Goal: Task Accomplishment & Management: Manage account settings

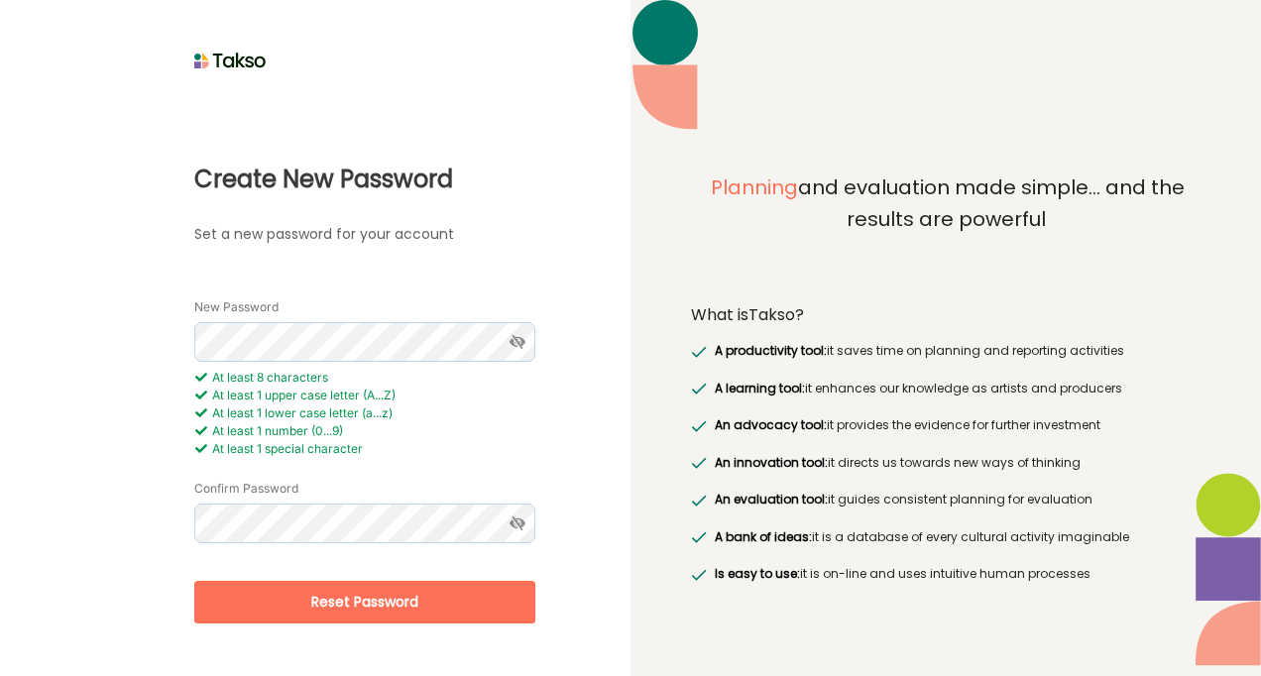
click at [387, 599] on button "Reset Password" at bounding box center [364, 602] width 341 height 43
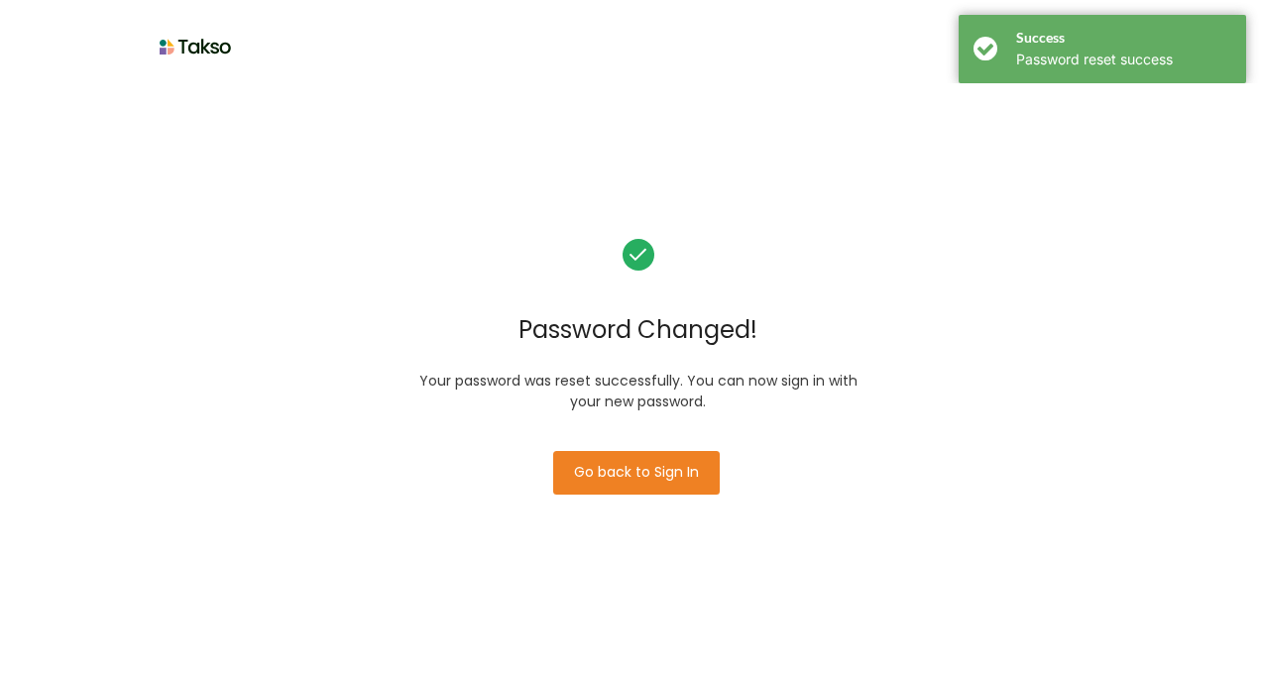
click at [651, 471] on button "Go back to Sign In" at bounding box center [636, 473] width 167 height 44
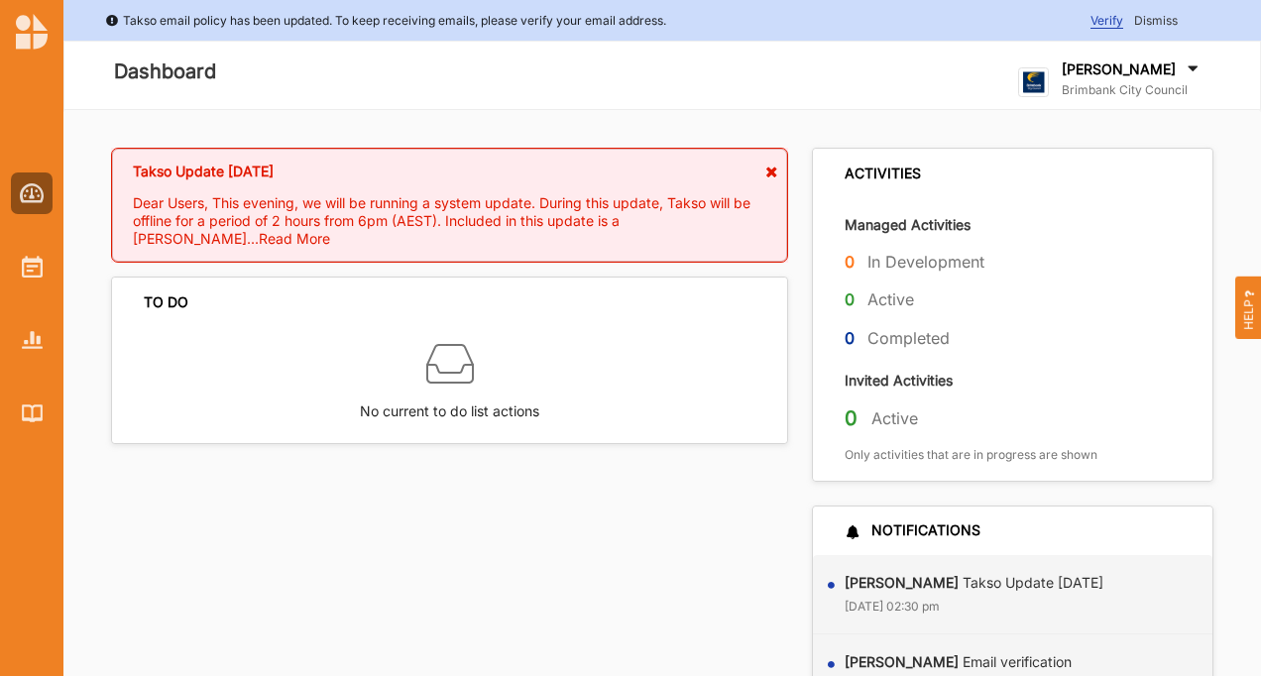
click at [774, 169] on icon at bounding box center [772, 173] width 17 height 14
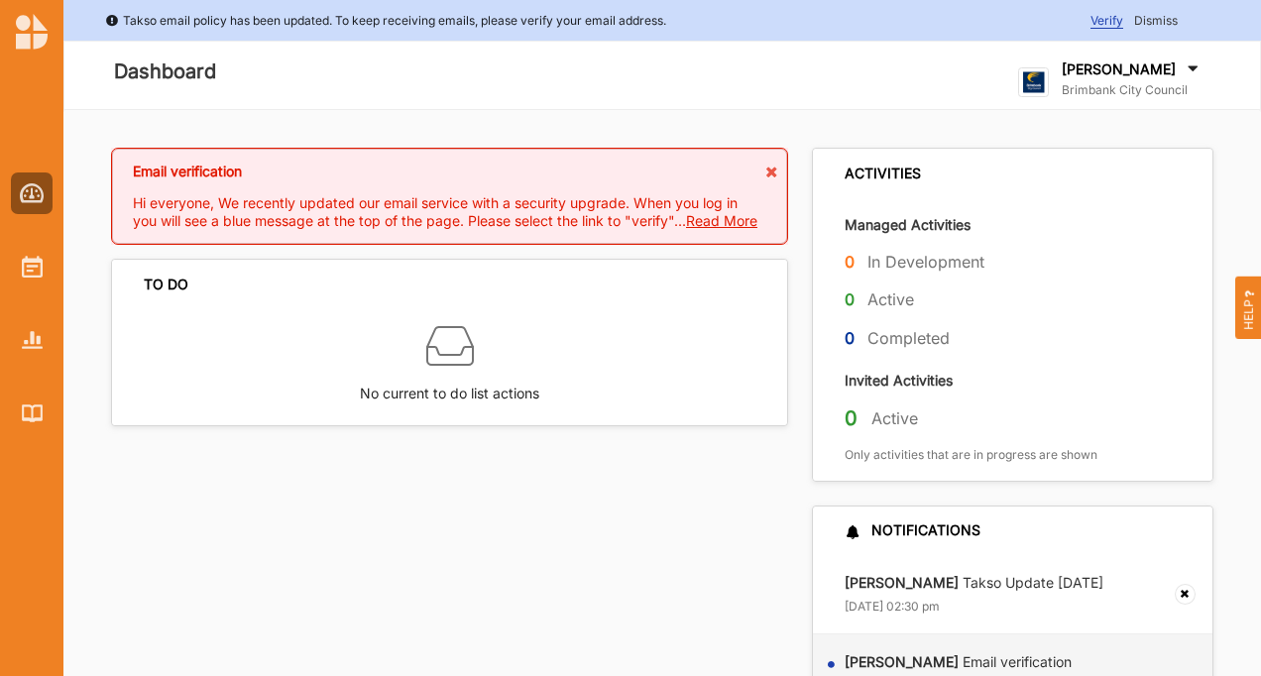
click at [730, 227] on span "Read More" at bounding box center [721, 220] width 71 height 17
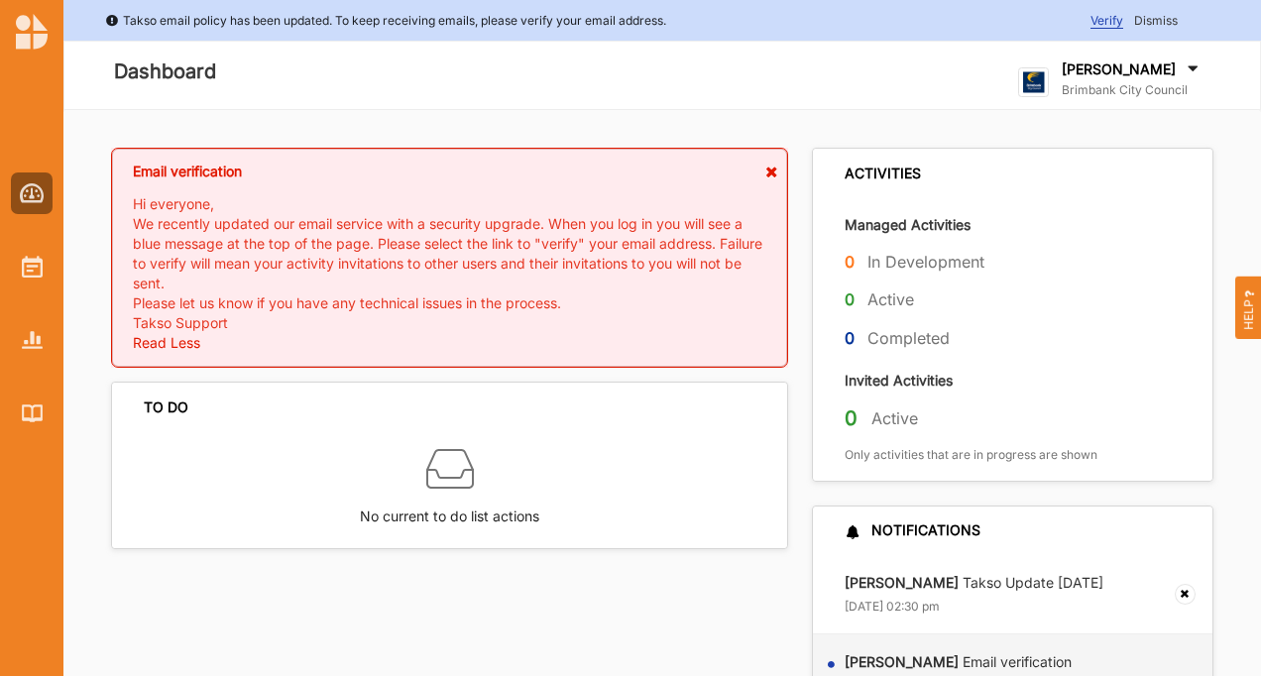
click at [774, 168] on icon at bounding box center [772, 173] width 17 height 14
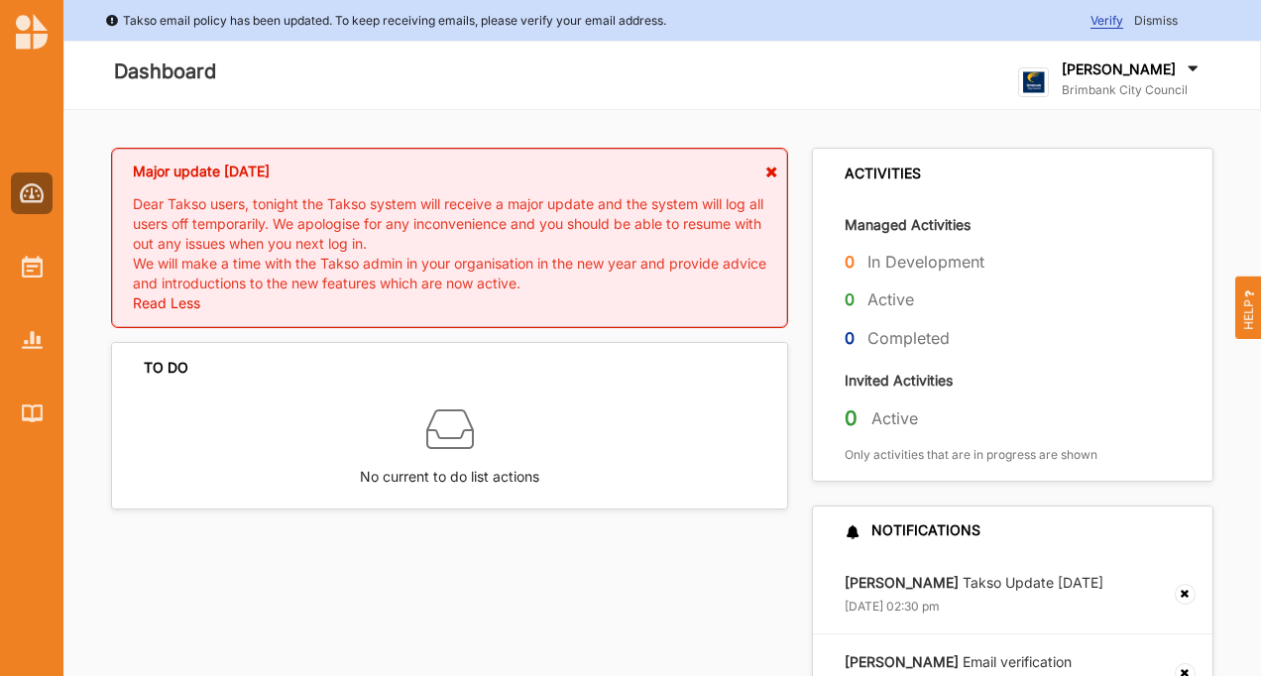
click at [774, 168] on icon at bounding box center [772, 173] width 17 height 14
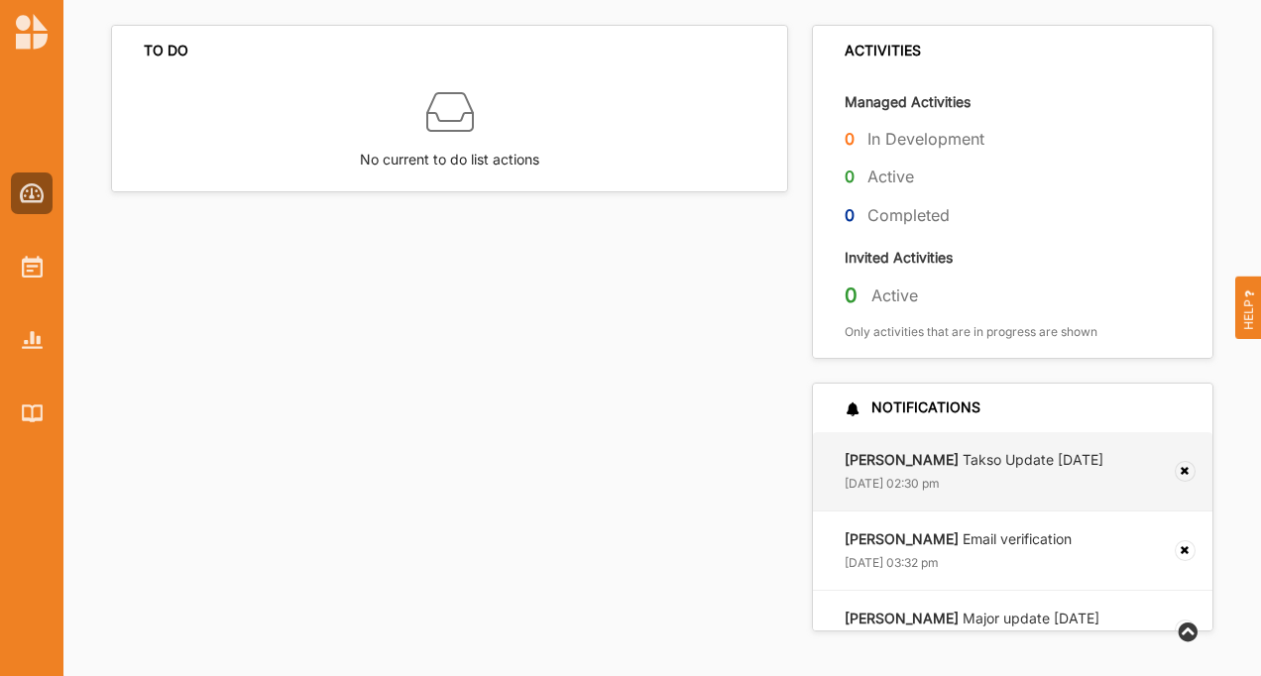
click at [1001, 474] on div "[PERSON_NAME] Takso Update 17th July [DATE] 02:30 pm" at bounding box center [974, 471] width 259 height 43
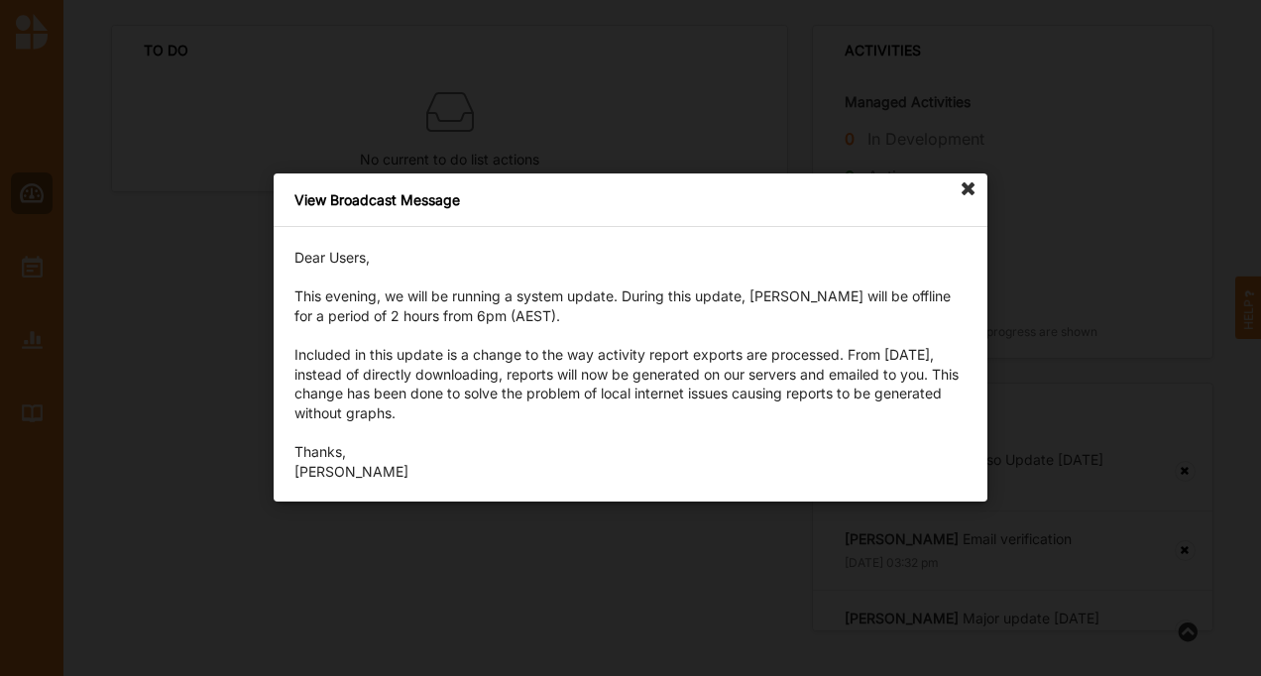
click at [973, 188] on icon at bounding box center [969, 190] width 32 height 32
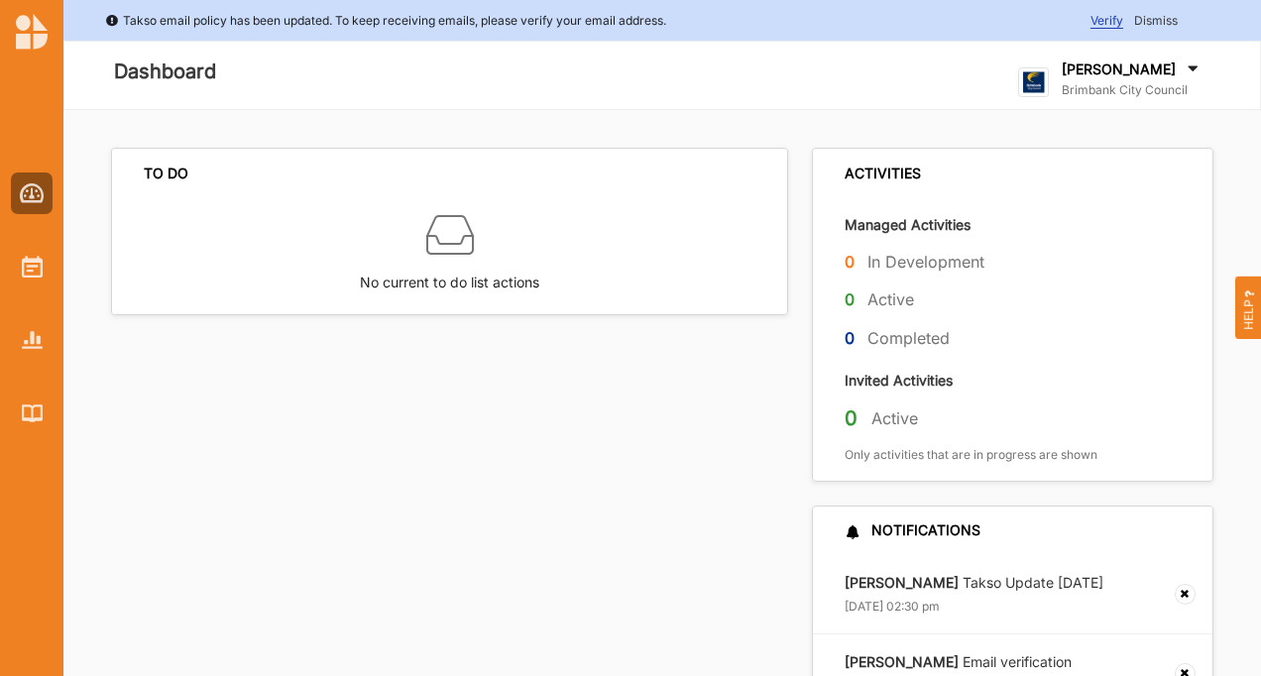
click at [1105, 25] on span "Verify" at bounding box center [1107, 21] width 33 height 16
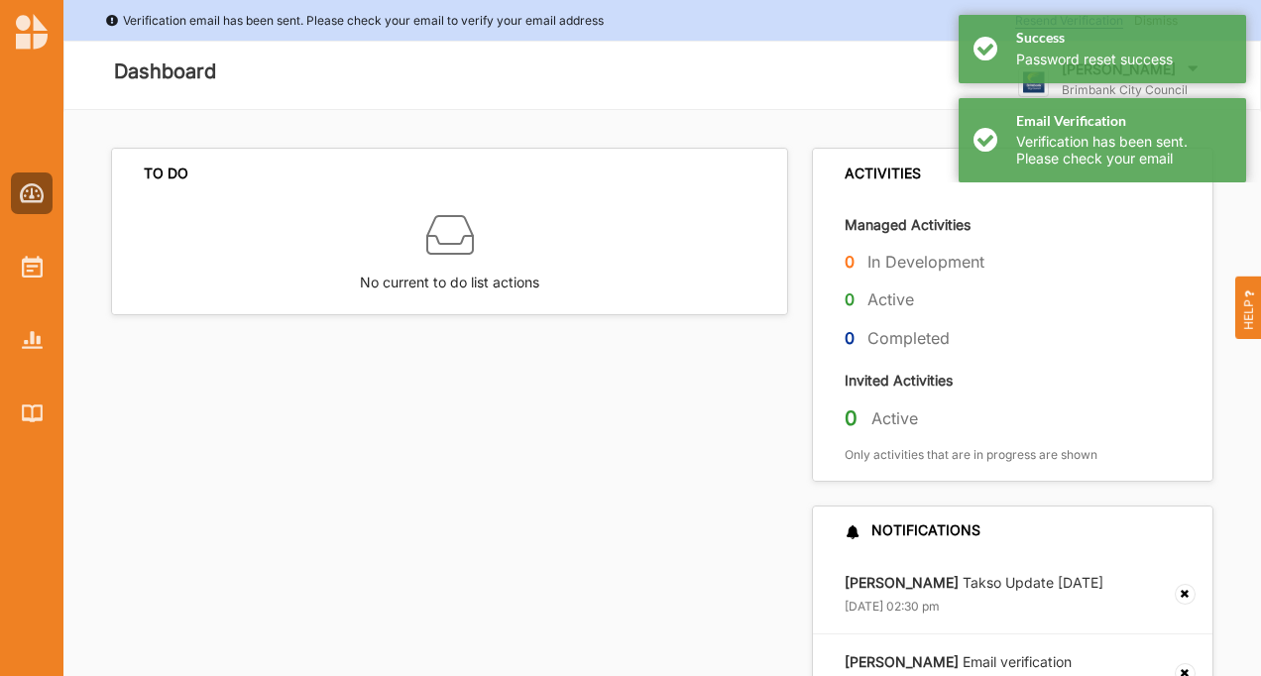
drag, startPoint x: 767, startPoint y: 95, endPoint x: 851, endPoint y: 60, distance: 91.5
click at [851, 60] on div "Dashboard [PERSON_NAME] Brimbank City Council Brimbank City C... User Profile H…" at bounding box center [649, 75] width 1196 height 95
click at [851, 60] on div at bounding box center [873, 75] width 150 height 95
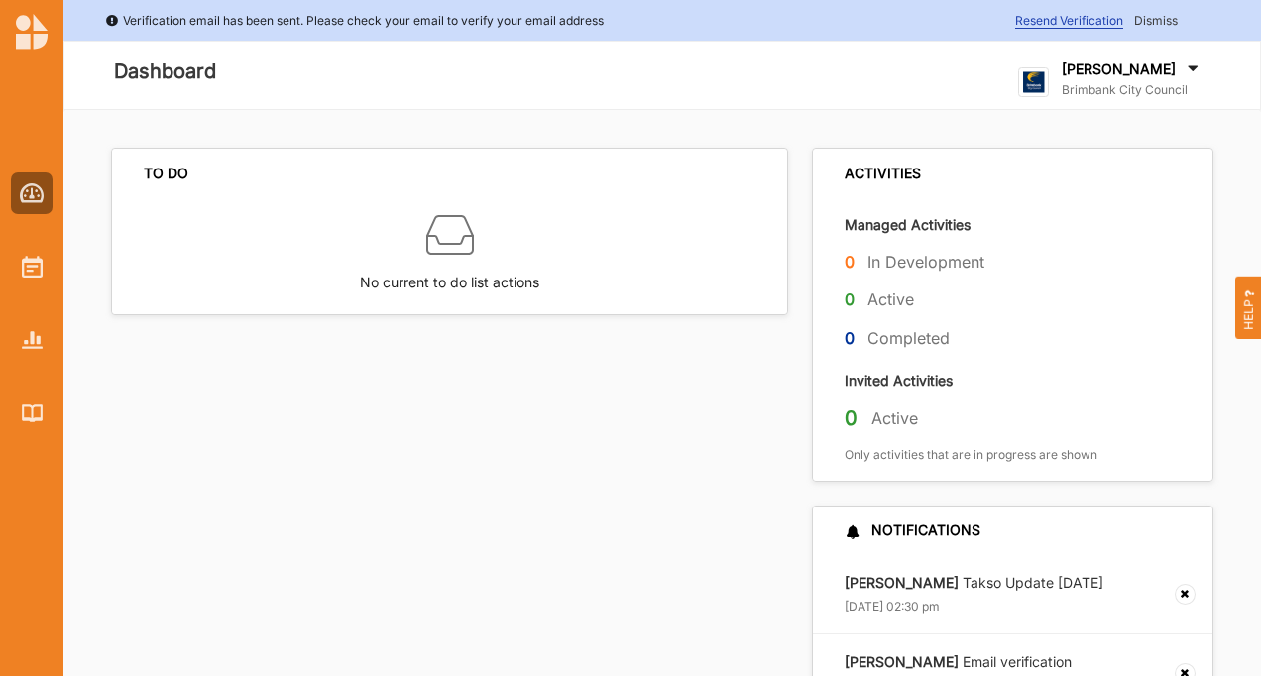
click at [1097, 21] on span "Resend Verification" at bounding box center [1070, 21] width 108 height 16
click at [1084, 23] on span "Resend Verification" at bounding box center [1070, 21] width 108 height 16
click at [1152, 18] on span "Dismiss" at bounding box center [1157, 20] width 44 height 15
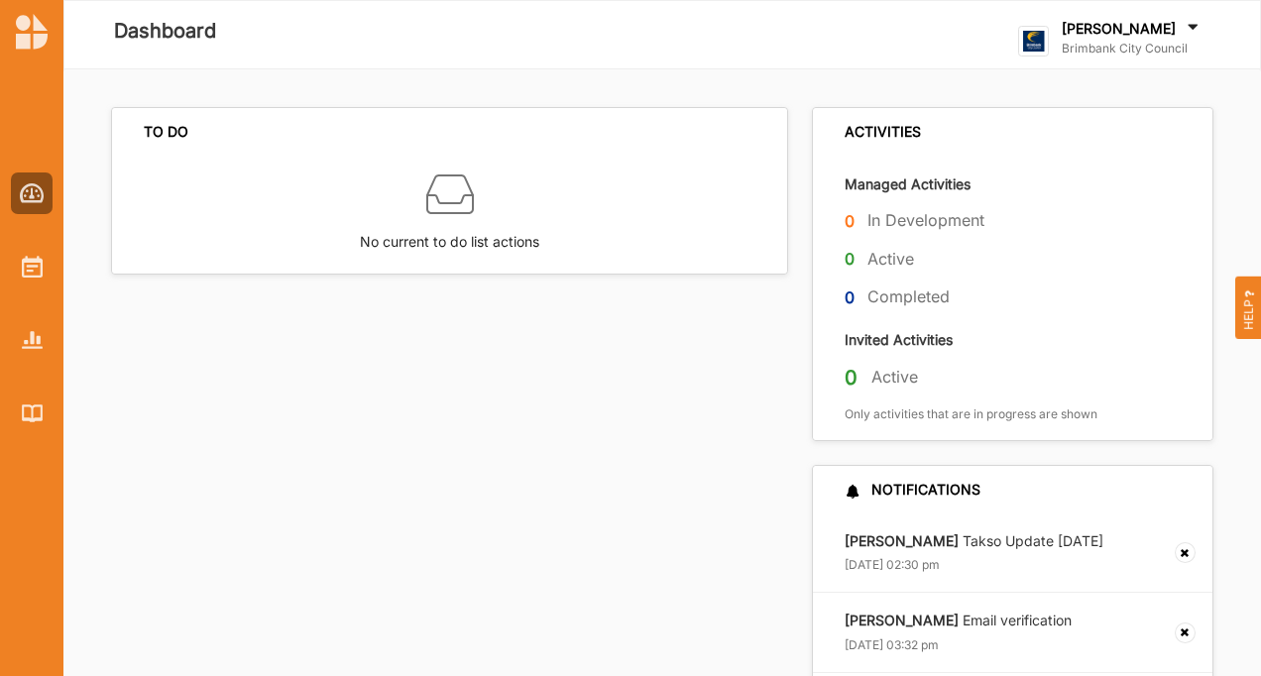
click at [1152, 32] on div "[PERSON_NAME]" at bounding box center [1132, 30] width 141 height 22
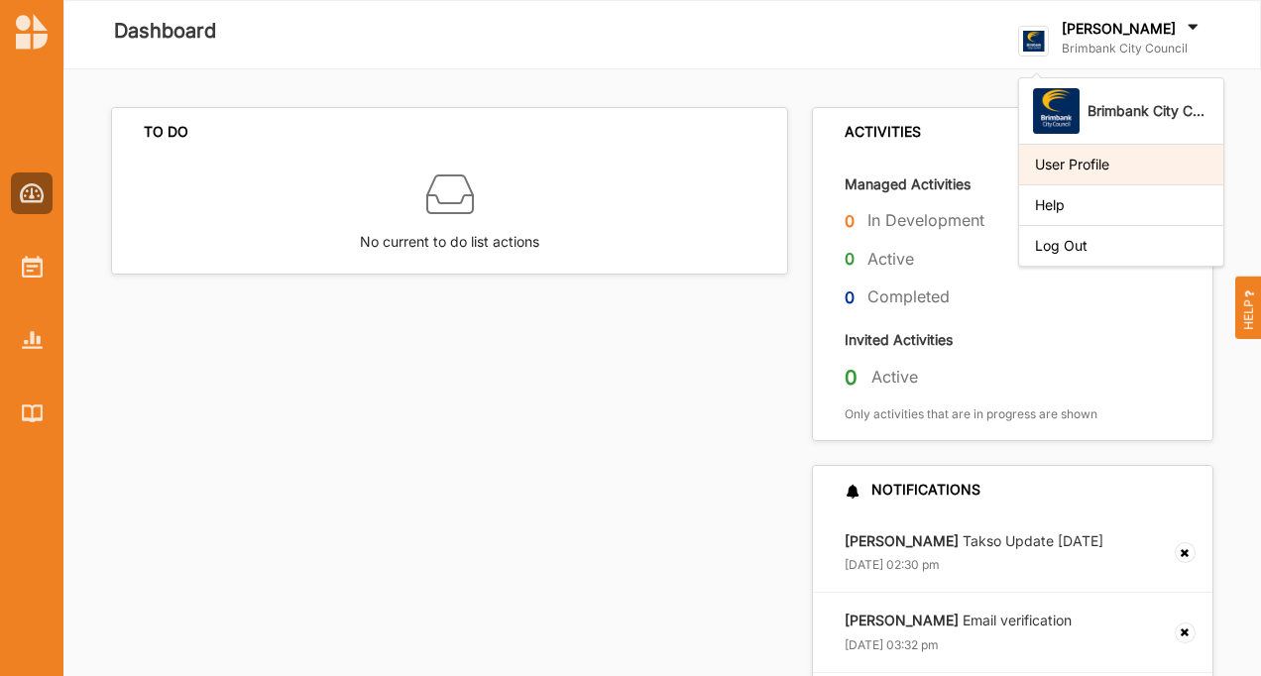
click at [1069, 169] on div "User Profile" at bounding box center [1121, 165] width 173 height 18
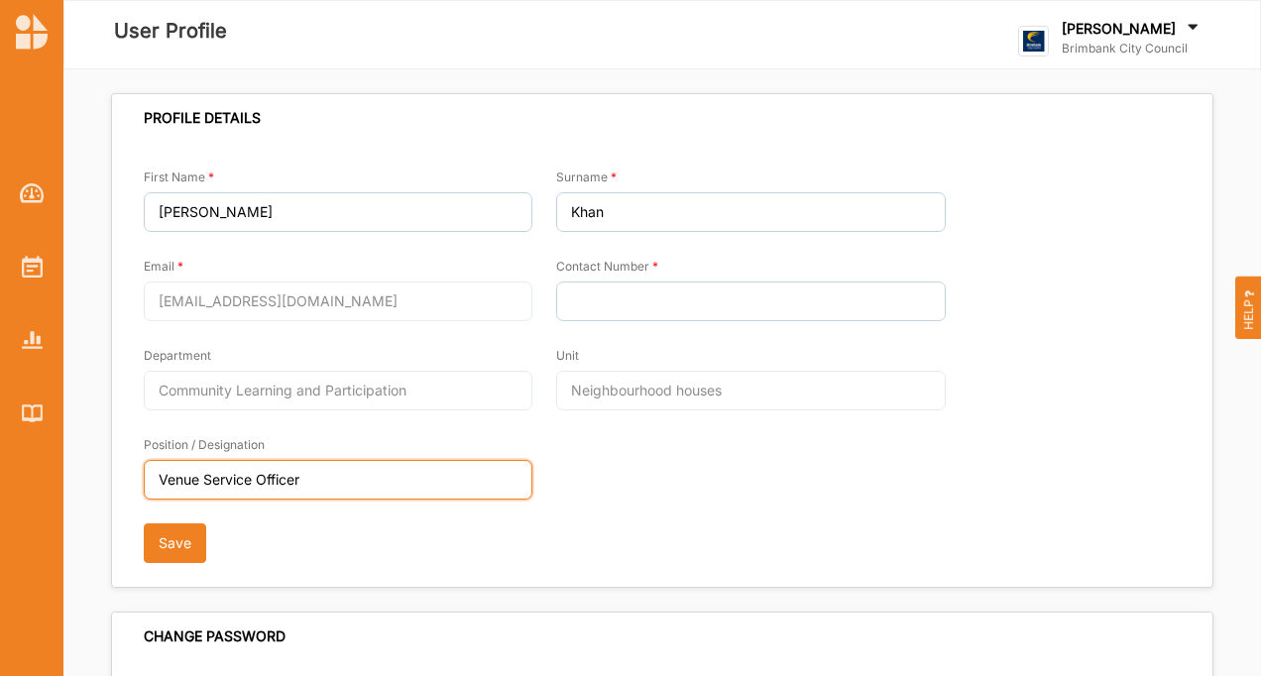
drag, startPoint x: 325, startPoint y: 478, endPoint x: 103, endPoint y: 488, distance: 222.4
click at [103, 488] on div "PROFILE DETAILS First Name [PERSON_NAME] [PERSON_NAME][EMAIL_ADDRESS][DOMAIN_NA…" at bounding box center [662, 670] width 1198 height 1202
type input "Program Development Officer"
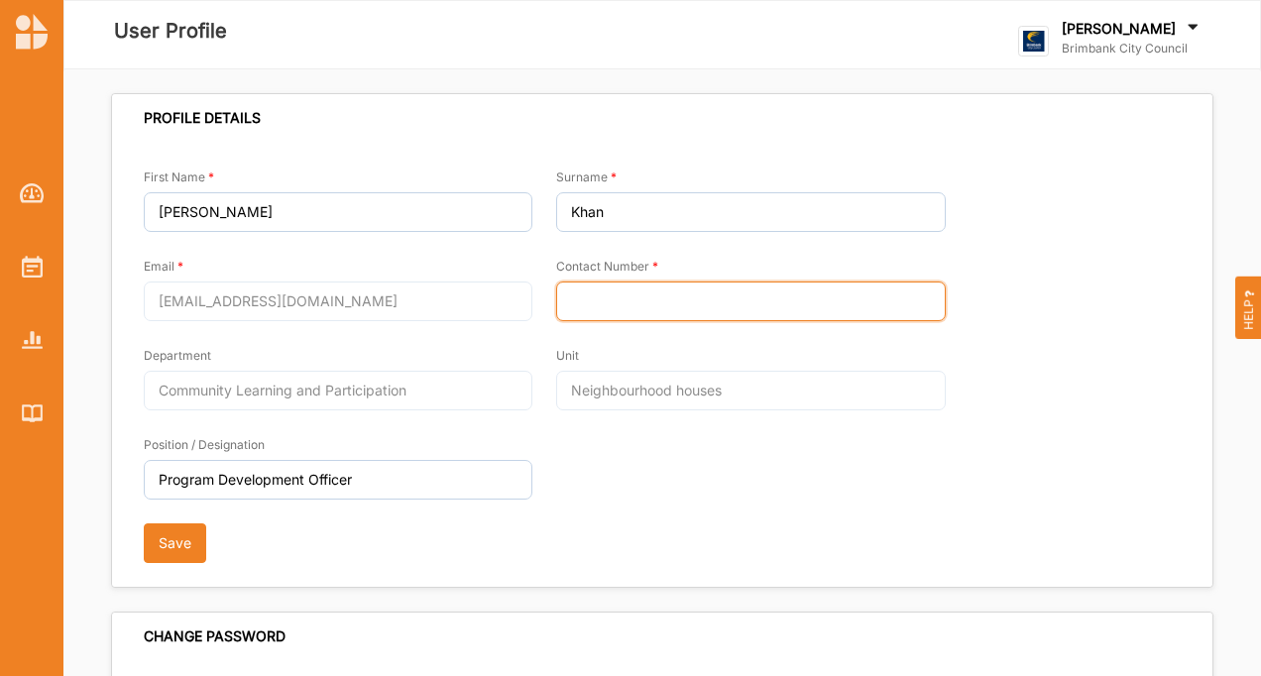
click at [589, 297] on input "Contact Number" at bounding box center [750, 302] width 389 height 40
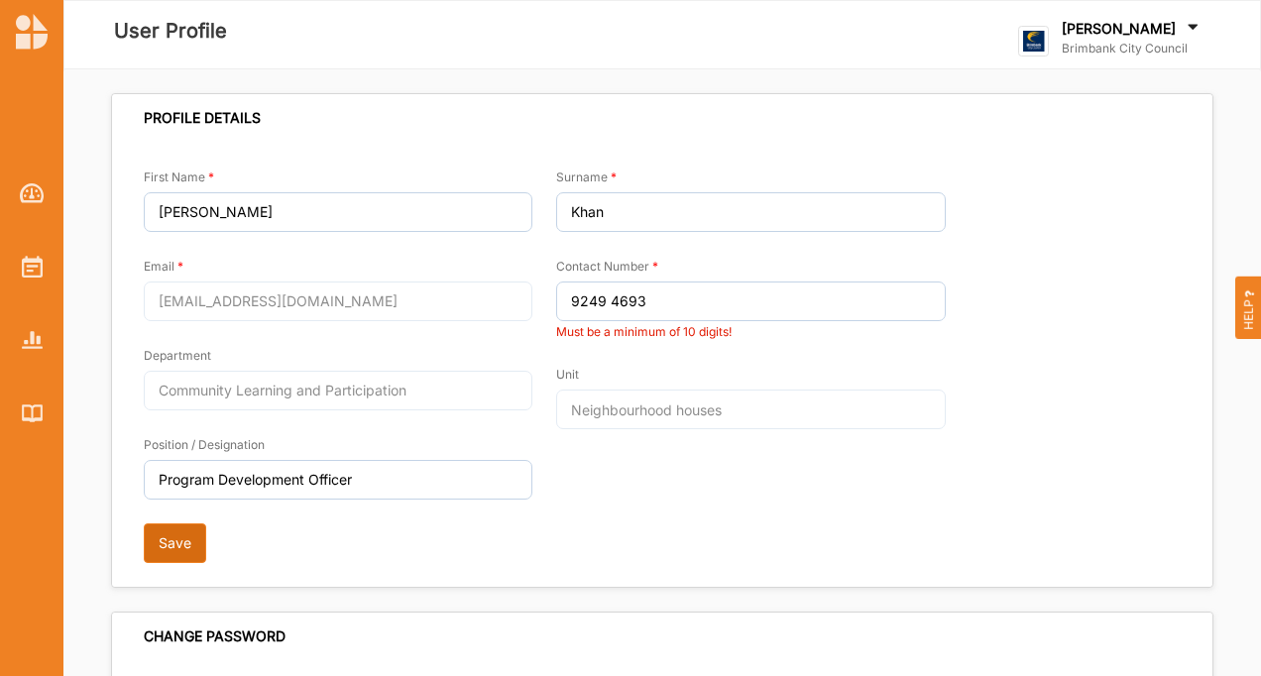
click at [171, 536] on button "Save" at bounding box center [175, 544] width 62 height 40
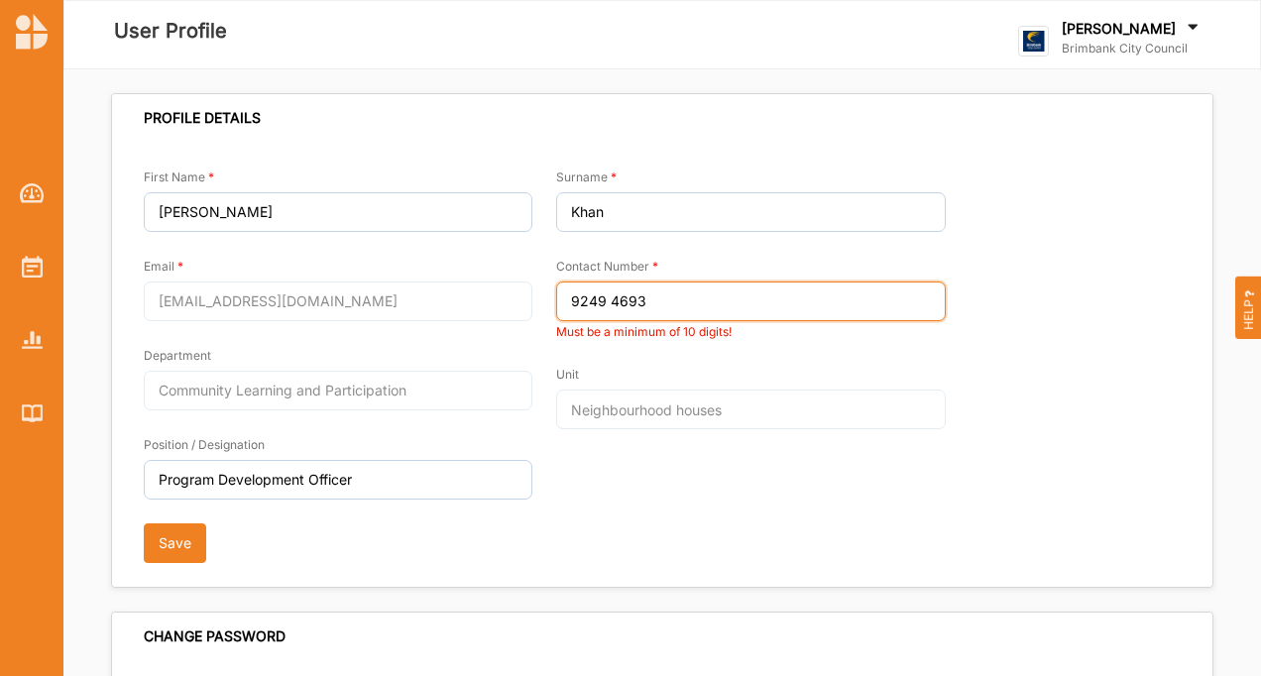
click at [564, 307] on input "9249 4693" at bounding box center [750, 302] width 389 height 40
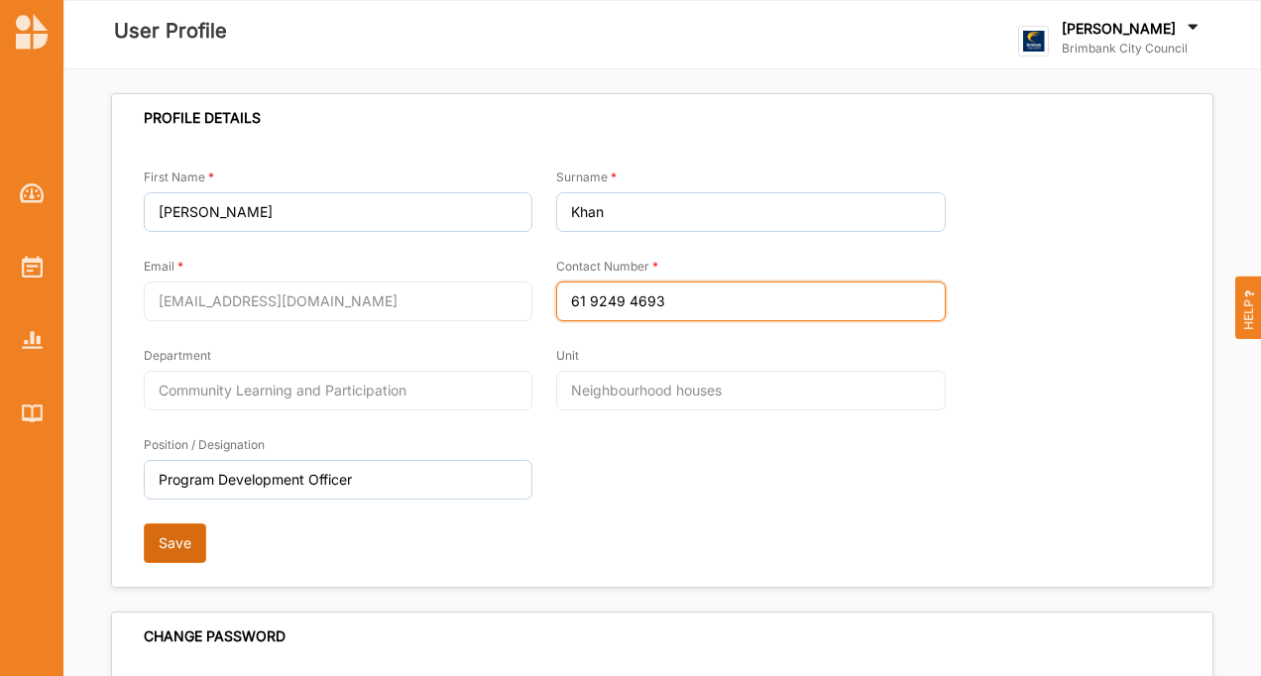
type input "61 9249 4693"
click at [171, 553] on button "Save" at bounding box center [175, 544] width 62 height 40
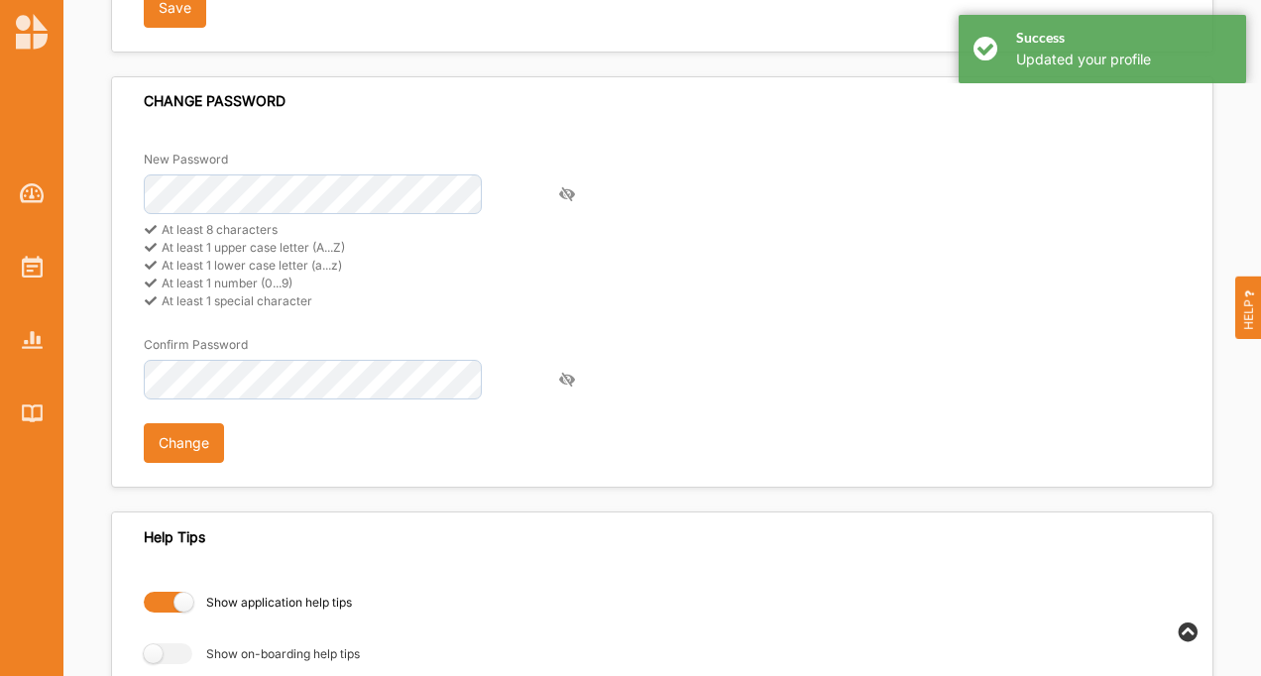
scroll to position [591, 0]
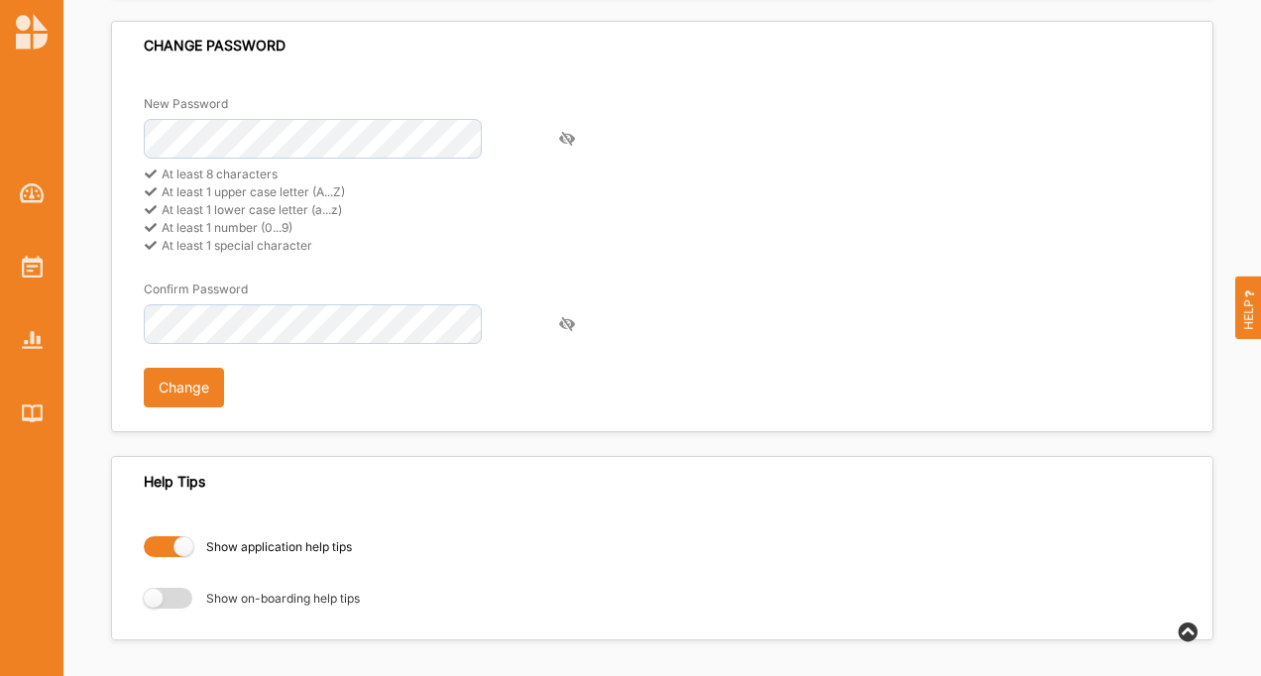
click at [157, 600] on label "Show on-boarding help tips" at bounding box center [252, 598] width 216 height 21
radio input "true"
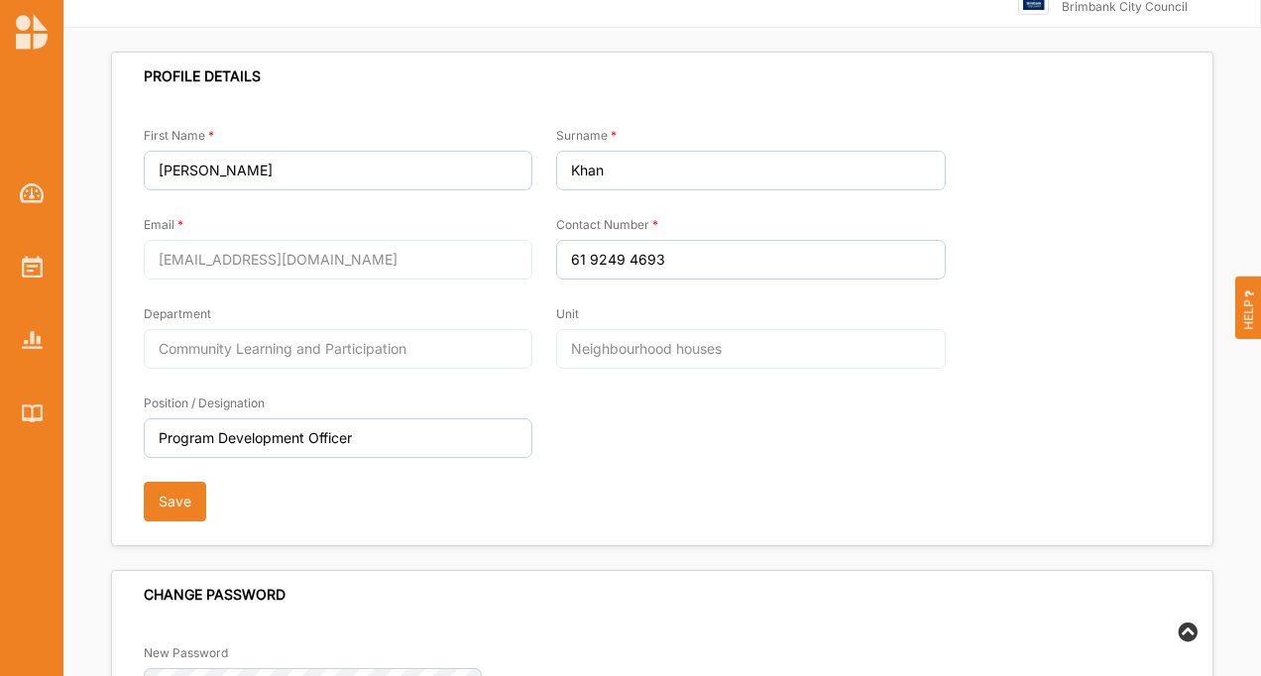
scroll to position [0, 0]
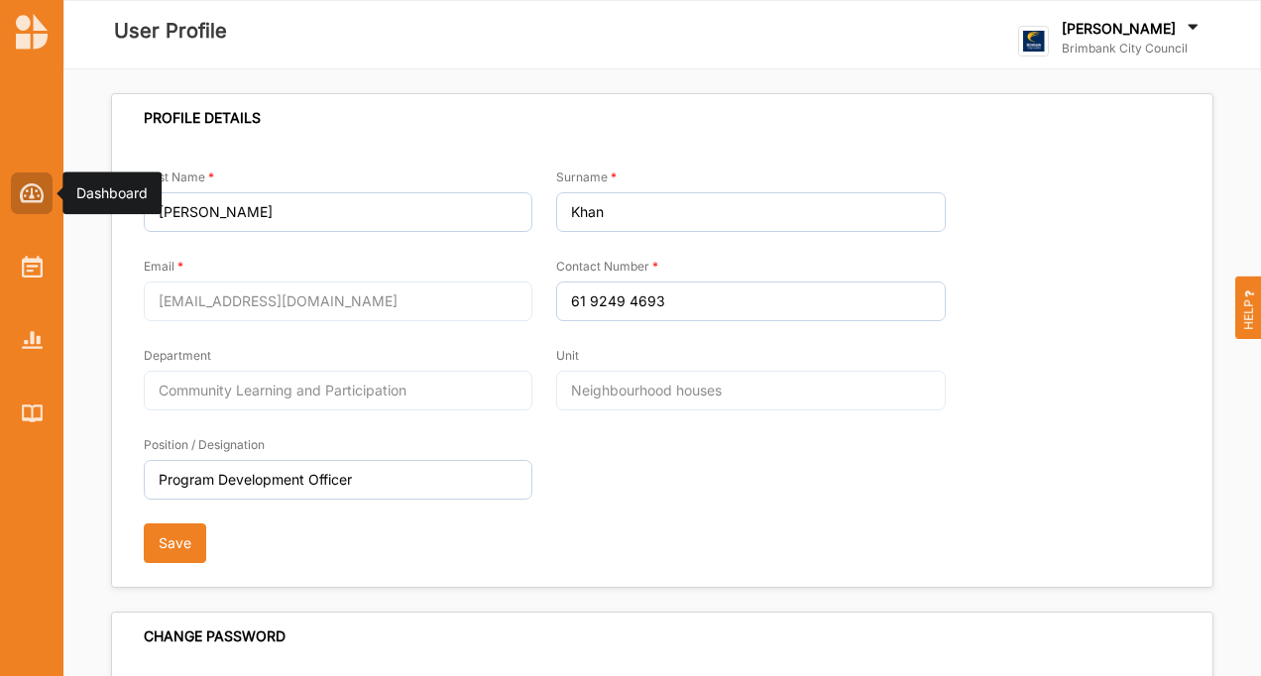
click at [42, 178] on div at bounding box center [32, 194] width 42 height 42
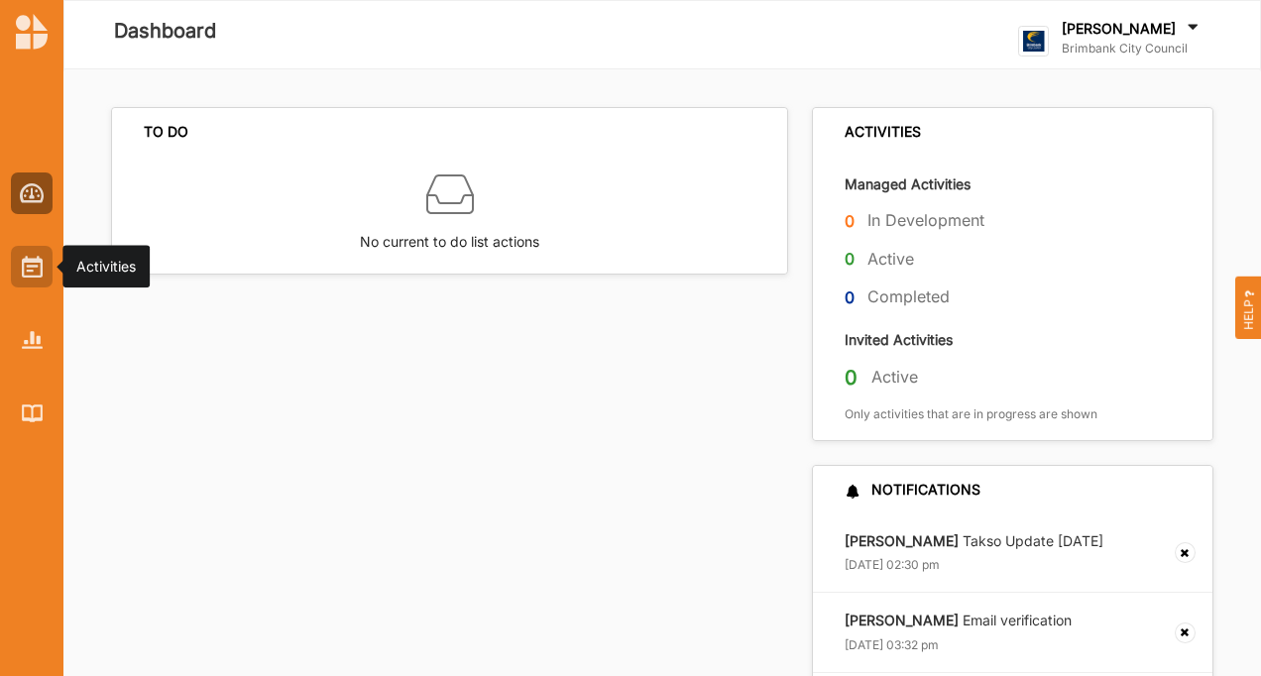
click at [49, 279] on div at bounding box center [32, 267] width 42 height 42
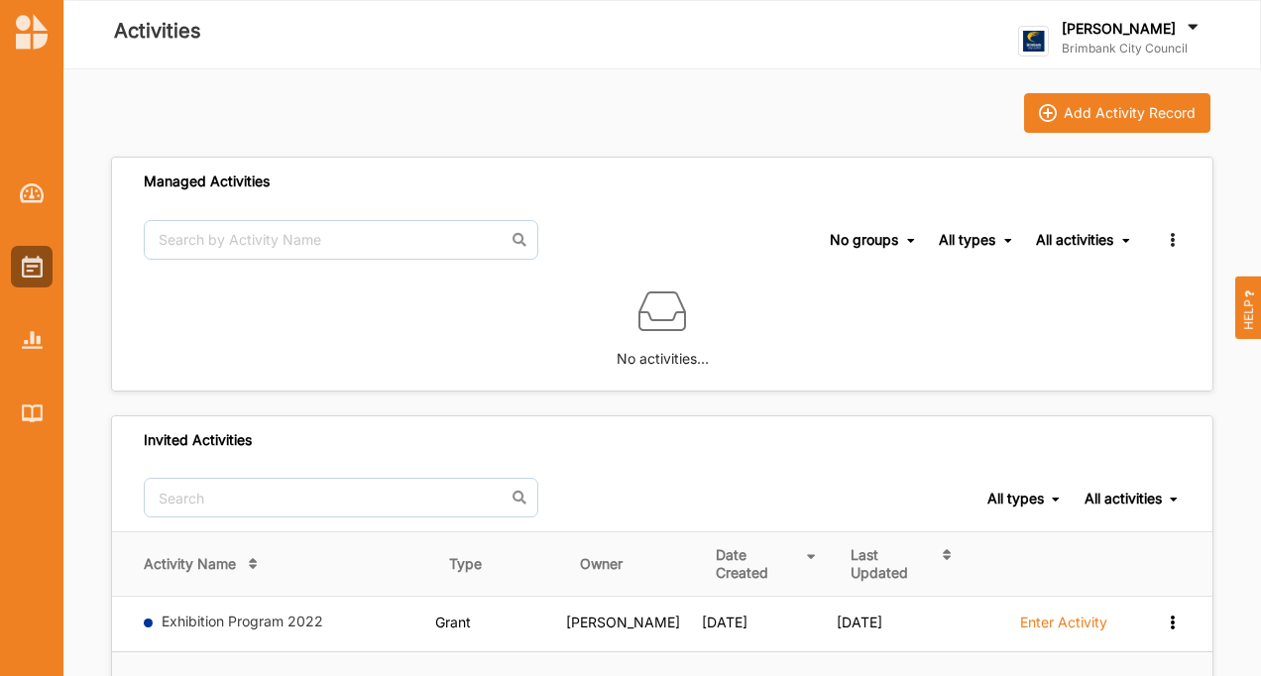
scroll to position [94, 0]
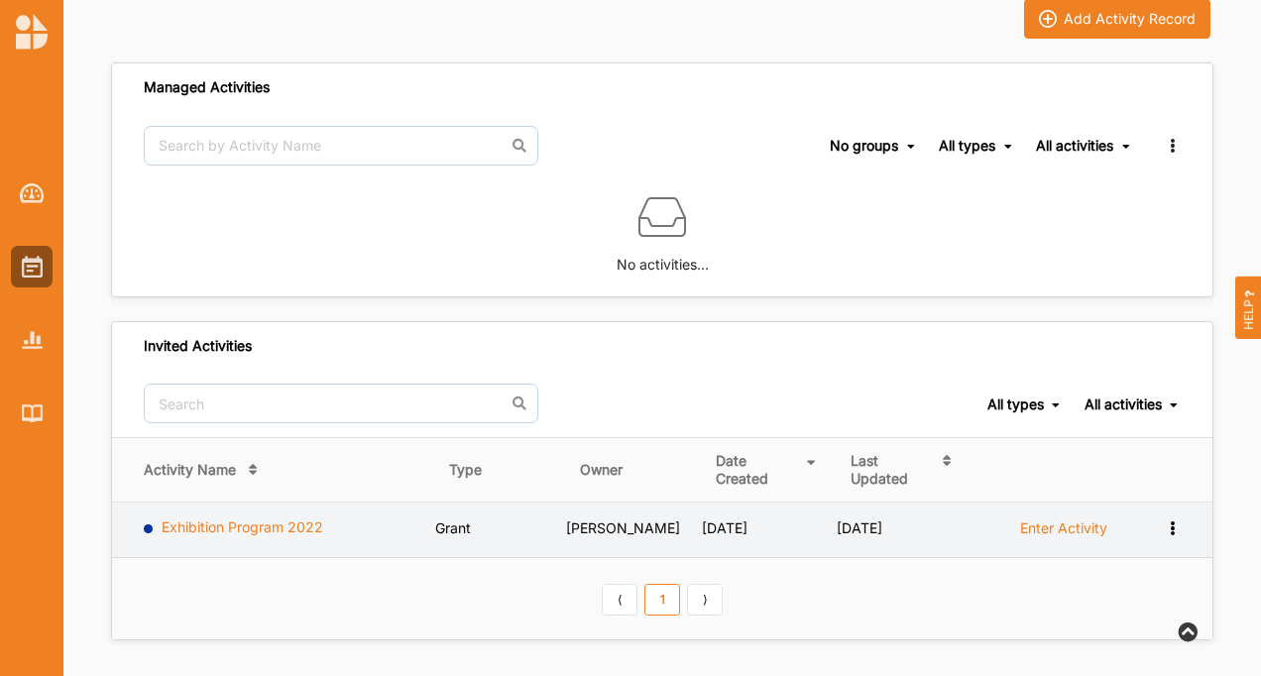
click at [260, 521] on link "Exhibition Program 2022" at bounding box center [243, 527] width 162 height 17
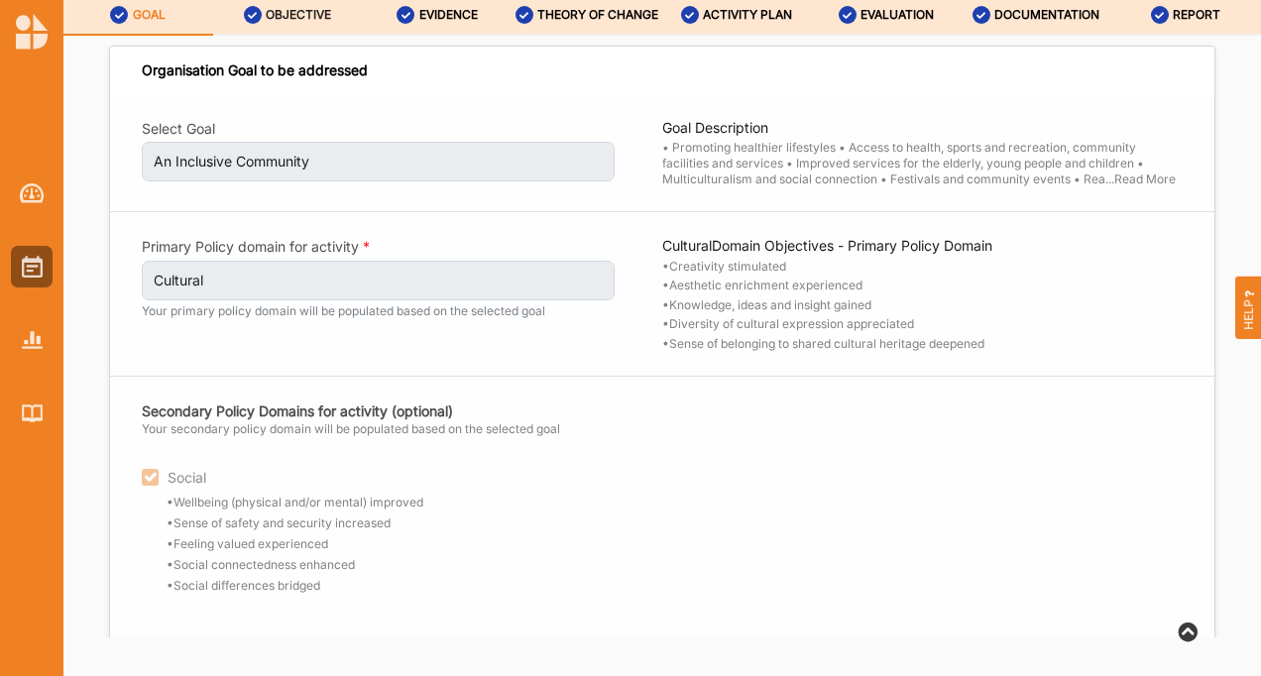
click at [321, 1] on div "OBJECTIVE" at bounding box center [288, 15] width 88 height 36
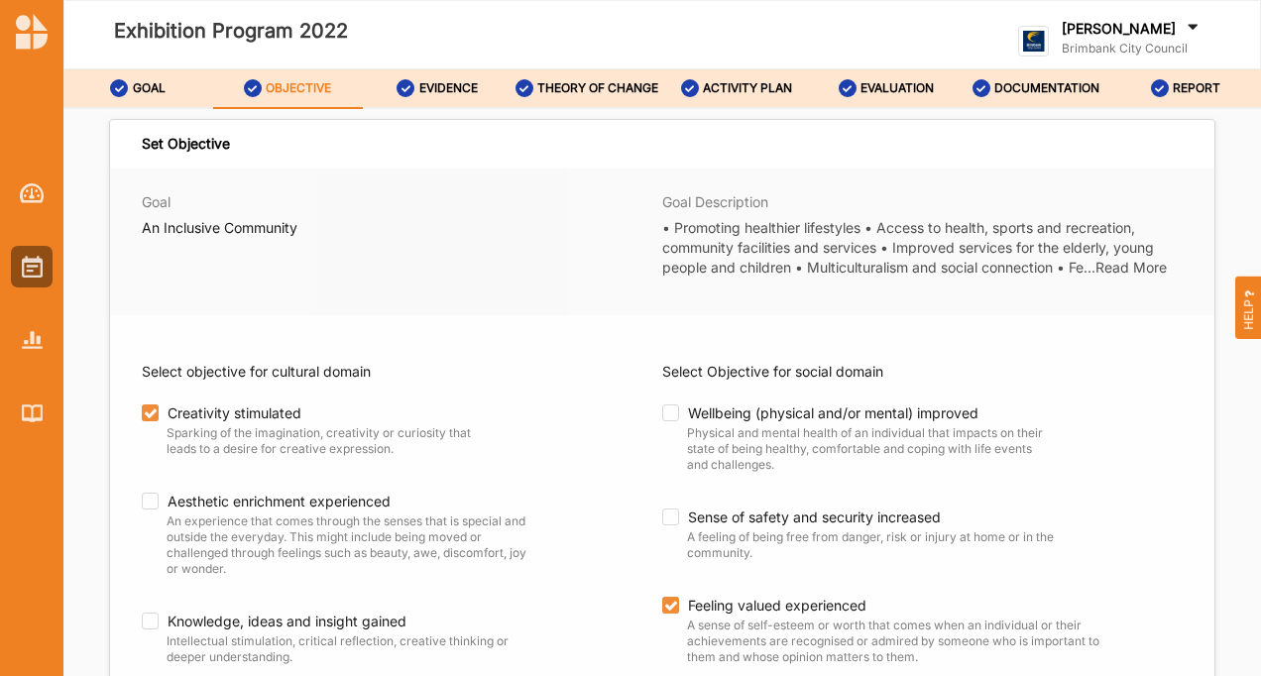
click at [389, 324] on div "Select objective for cultural domain Creativity stimulated Sparking of the imag…" at bounding box center [662, 609] width 1105 height 588
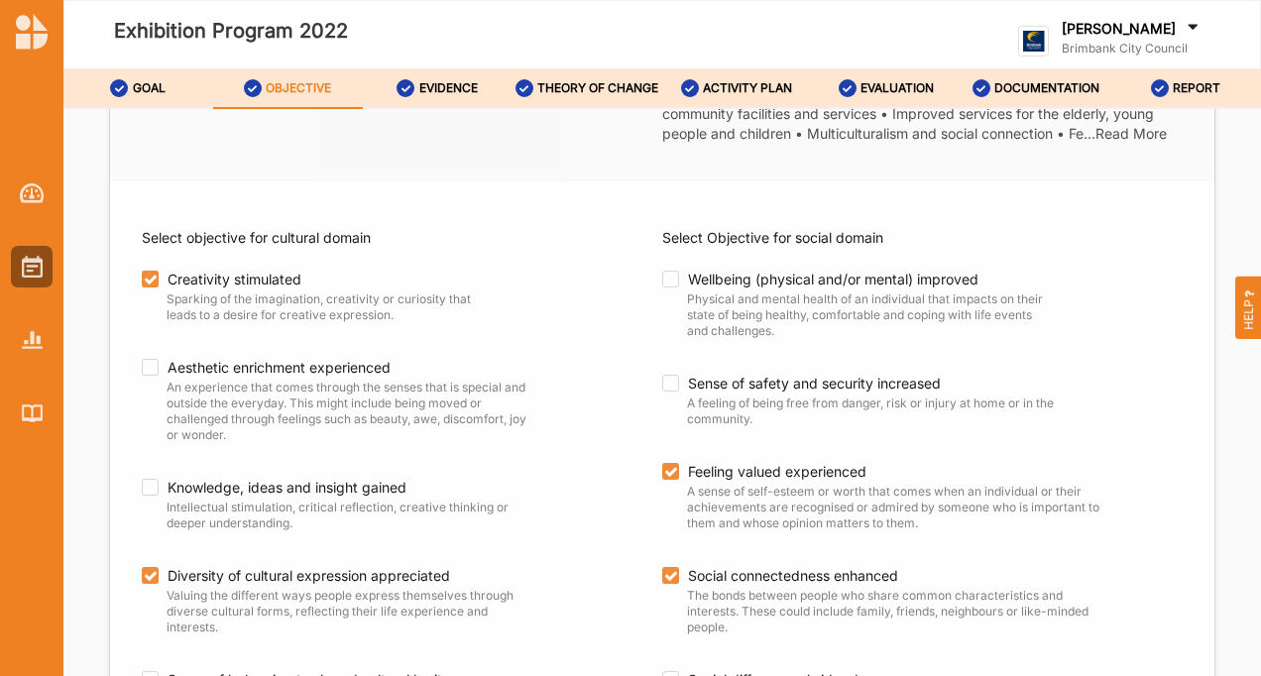
scroll to position [301, 0]
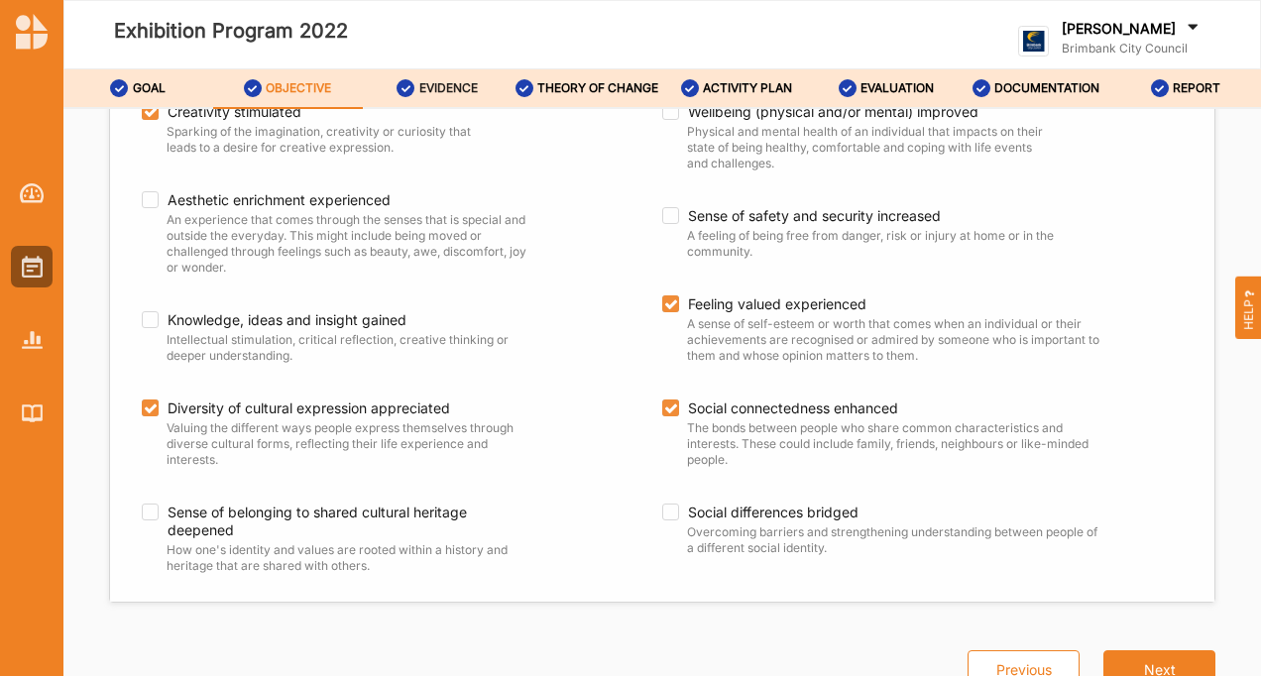
click at [420, 78] on div "EVIDENCE" at bounding box center [437, 88] width 81 height 36
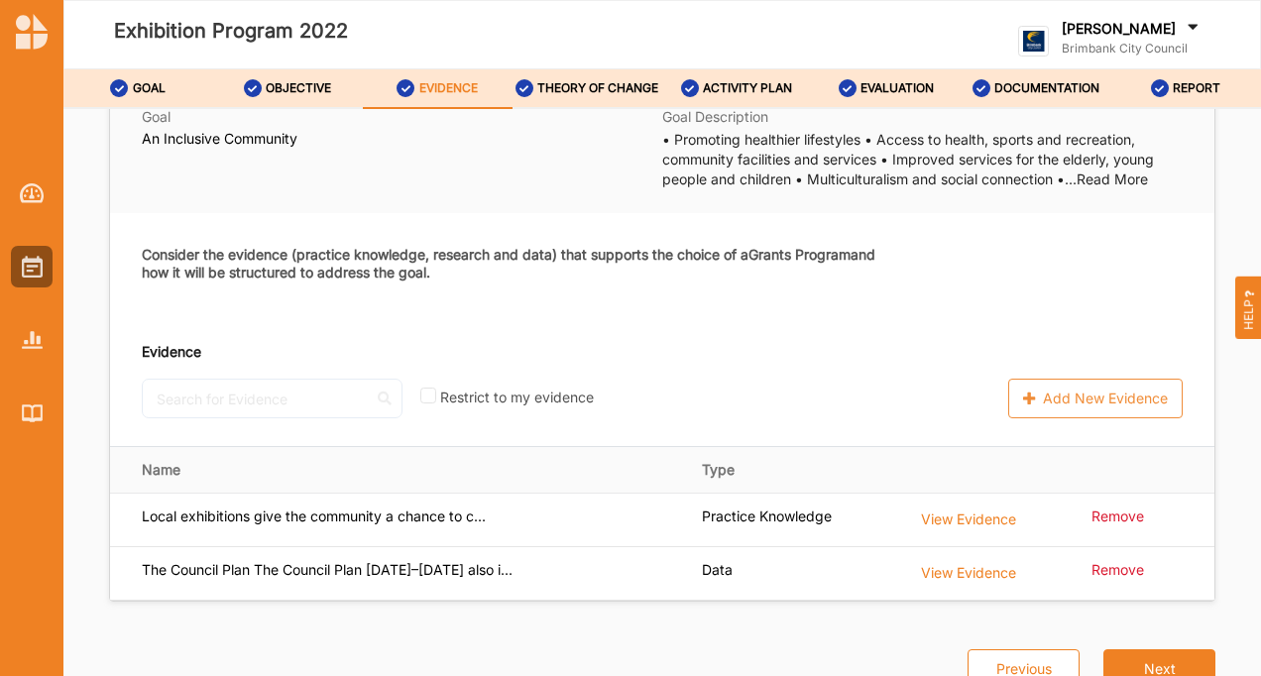
scroll to position [121, 0]
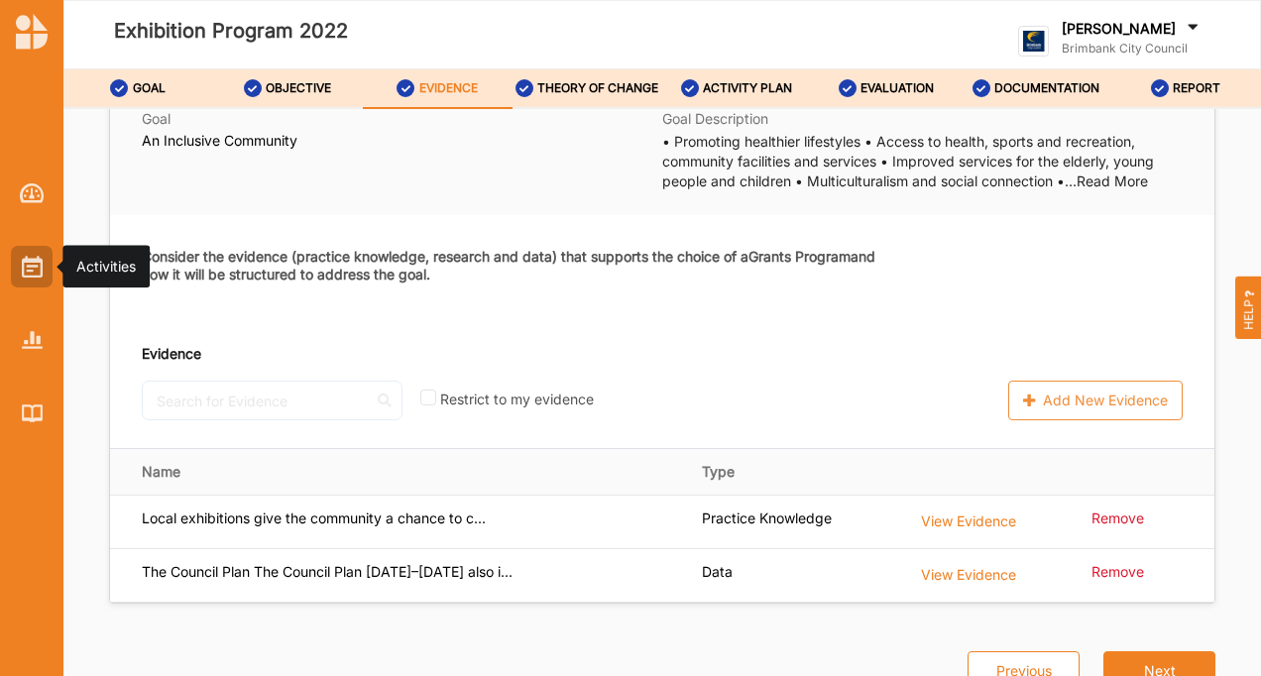
click at [25, 286] on div at bounding box center [32, 267] width 42 height 42
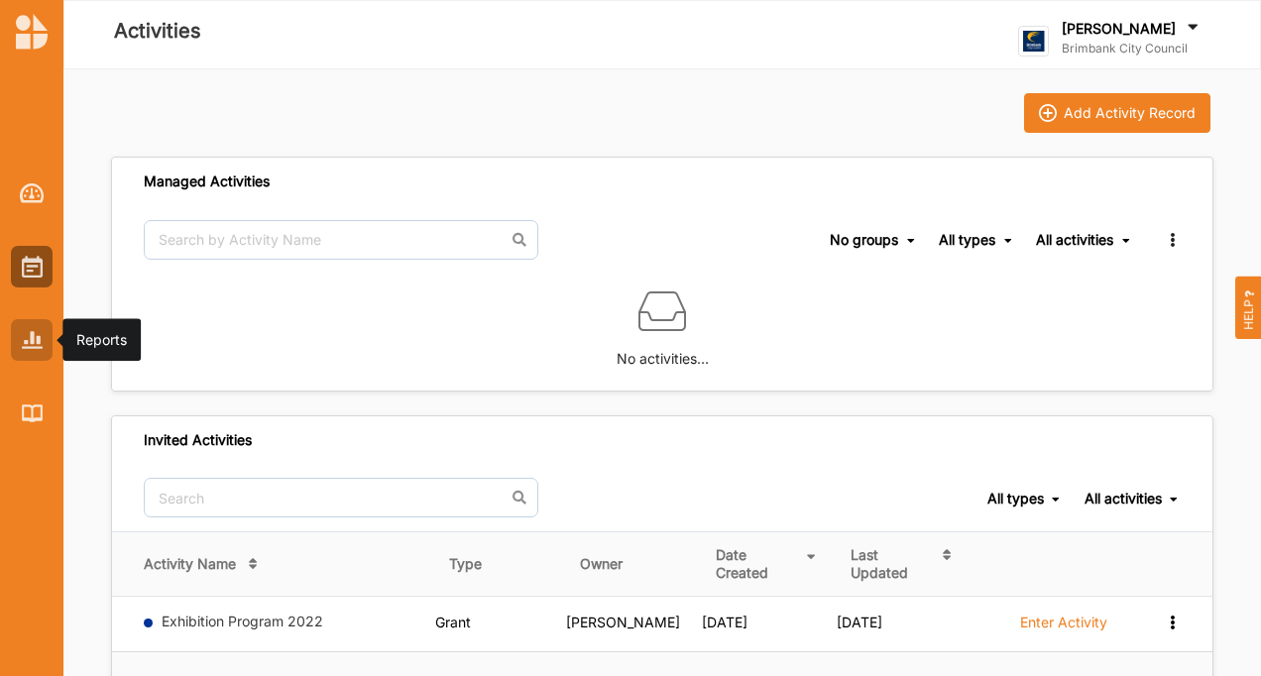
click at [20, 352] on div at bounding box center [32, 340] width 42 height 42
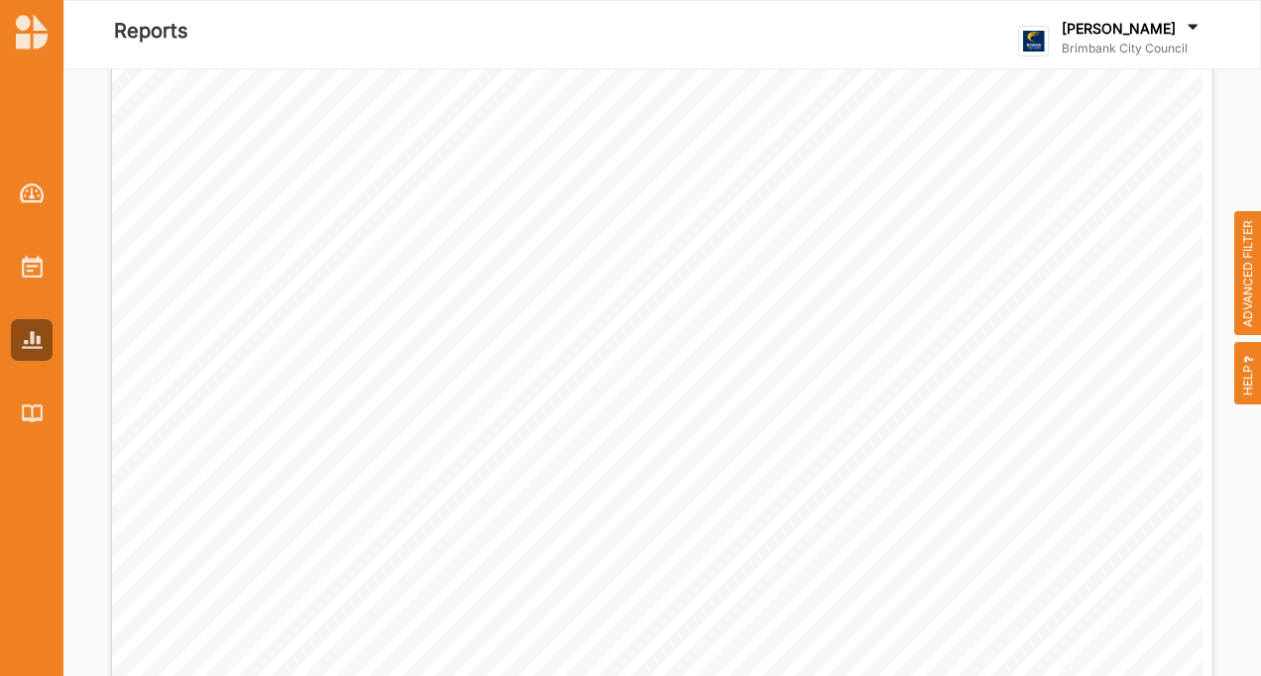
scroll to position [3158, 0]
click at [30, 413] on img at bounding box center [32, 413] width 21 height 17
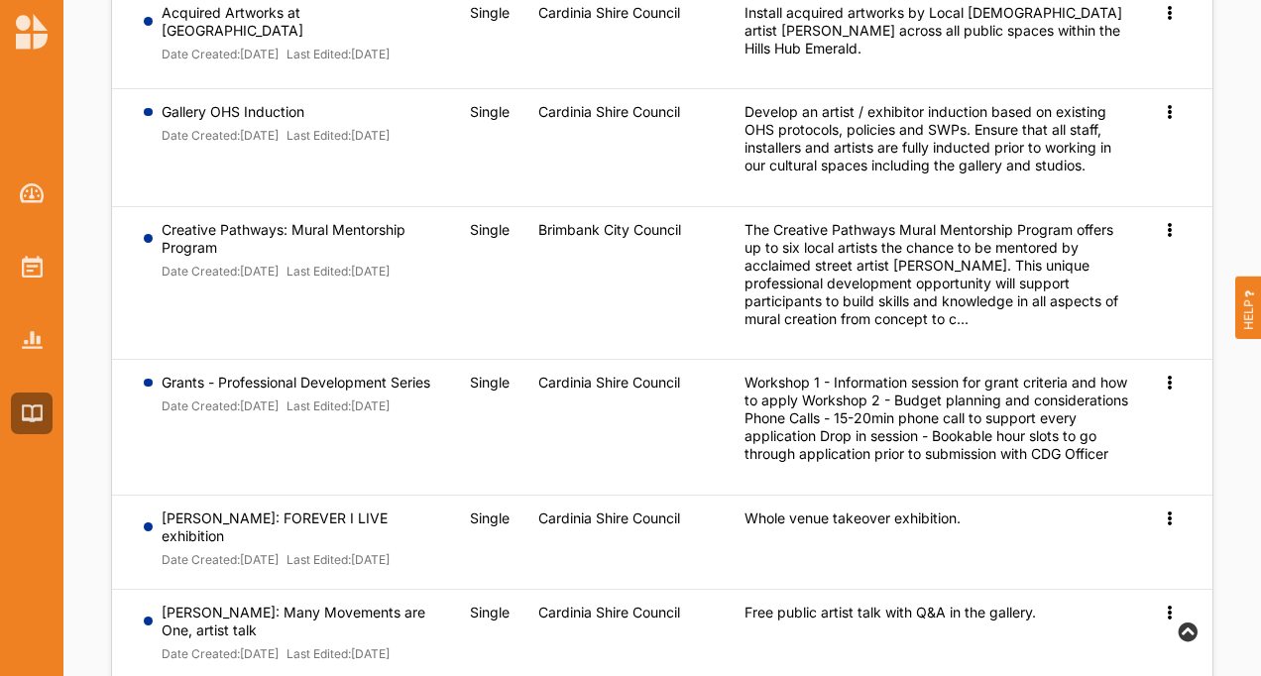
scroll to position [858, 0]
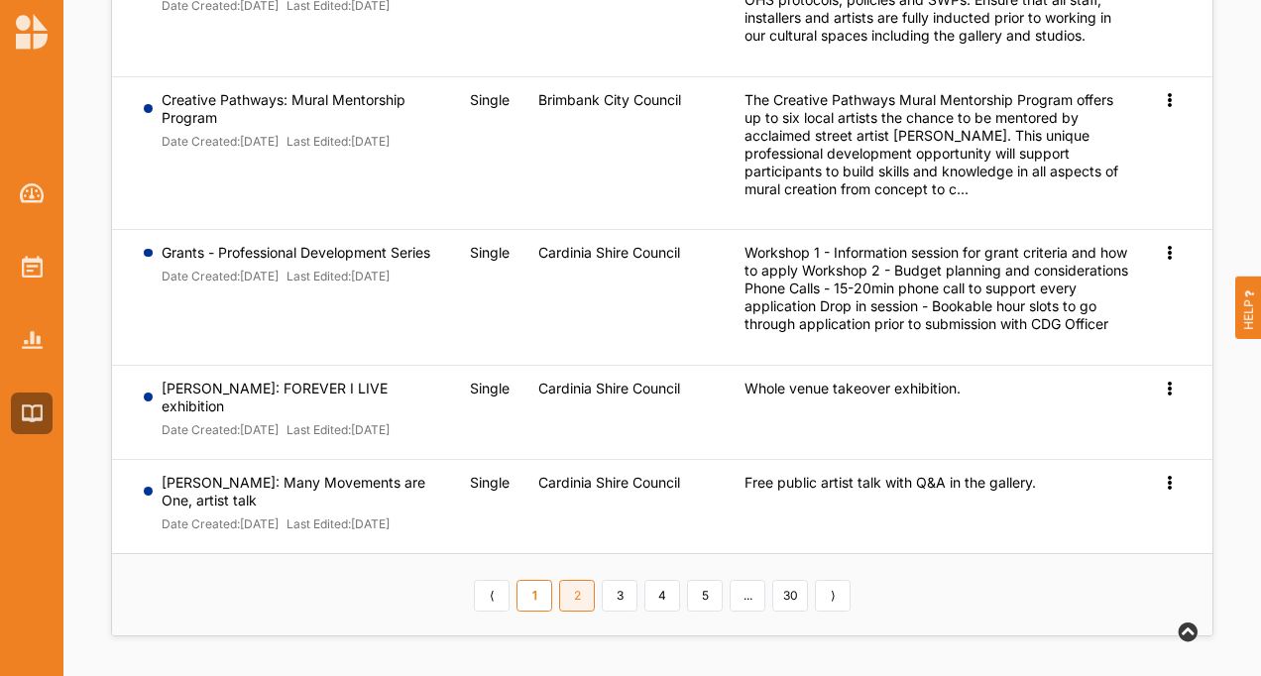
click at [577, 592] on link "2" at bounding box center [577, 596] width 36 height 32
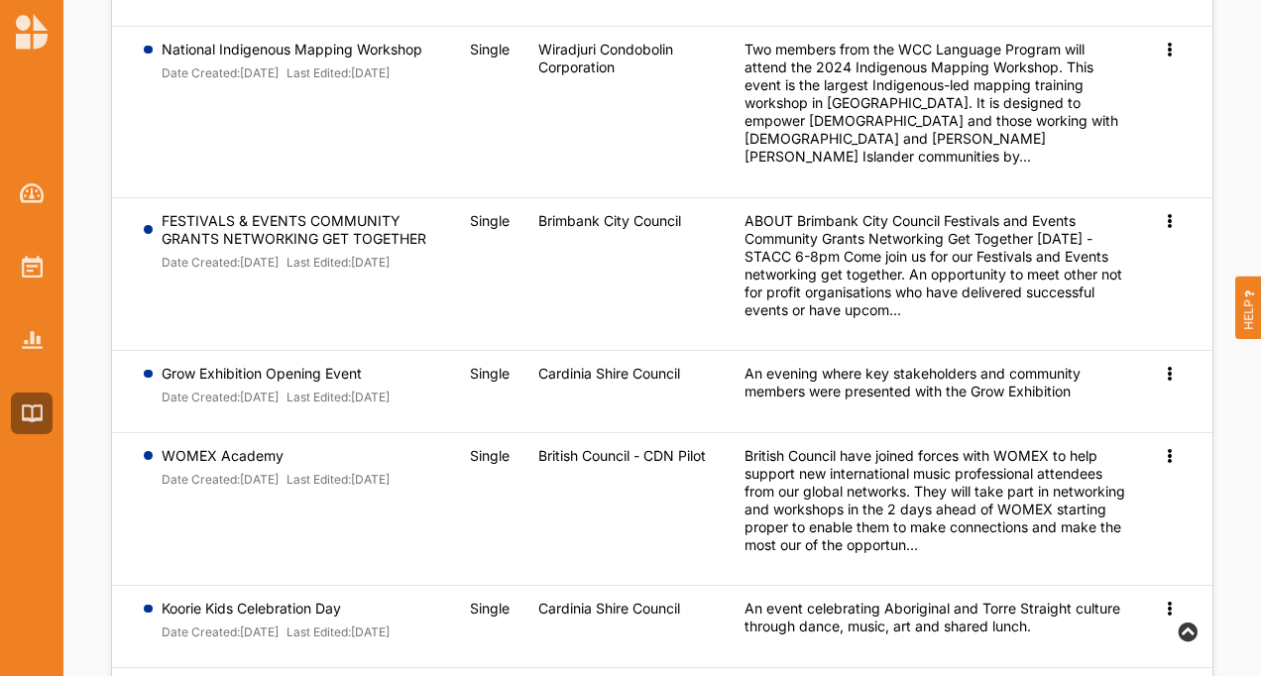
scroll to position [0, 0]
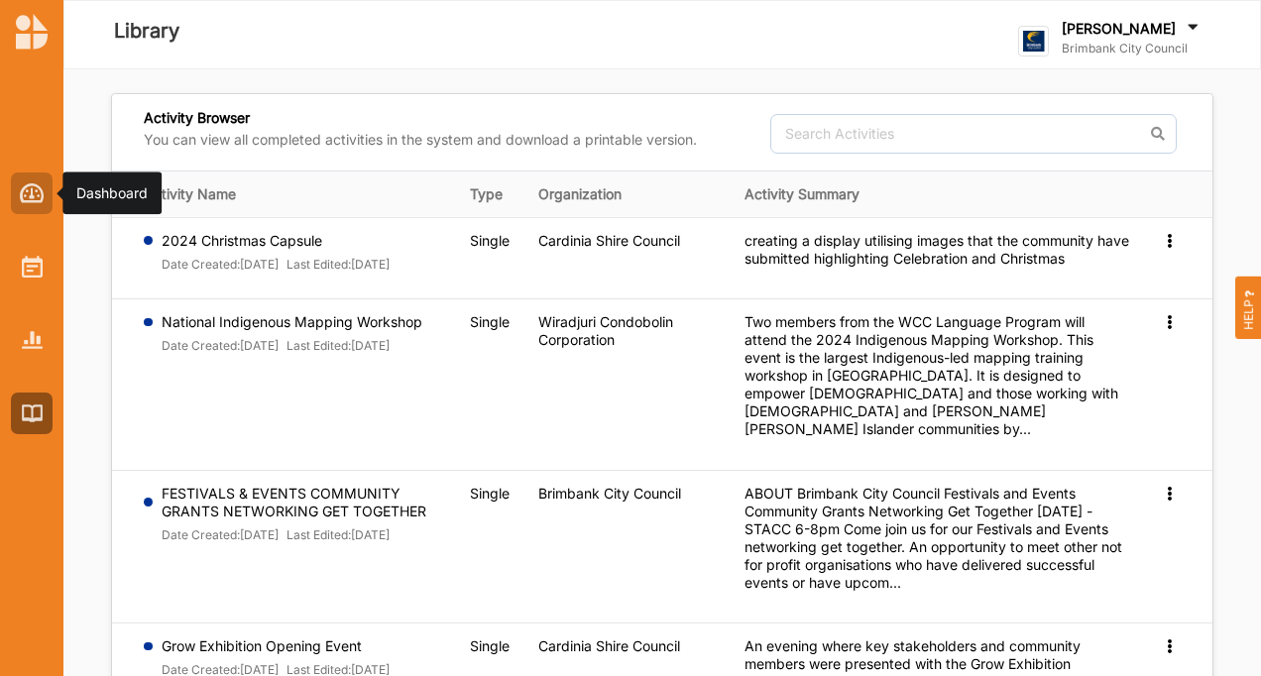
click at [23, 212] on div at bounding box center [32, 194] width 42 height 42
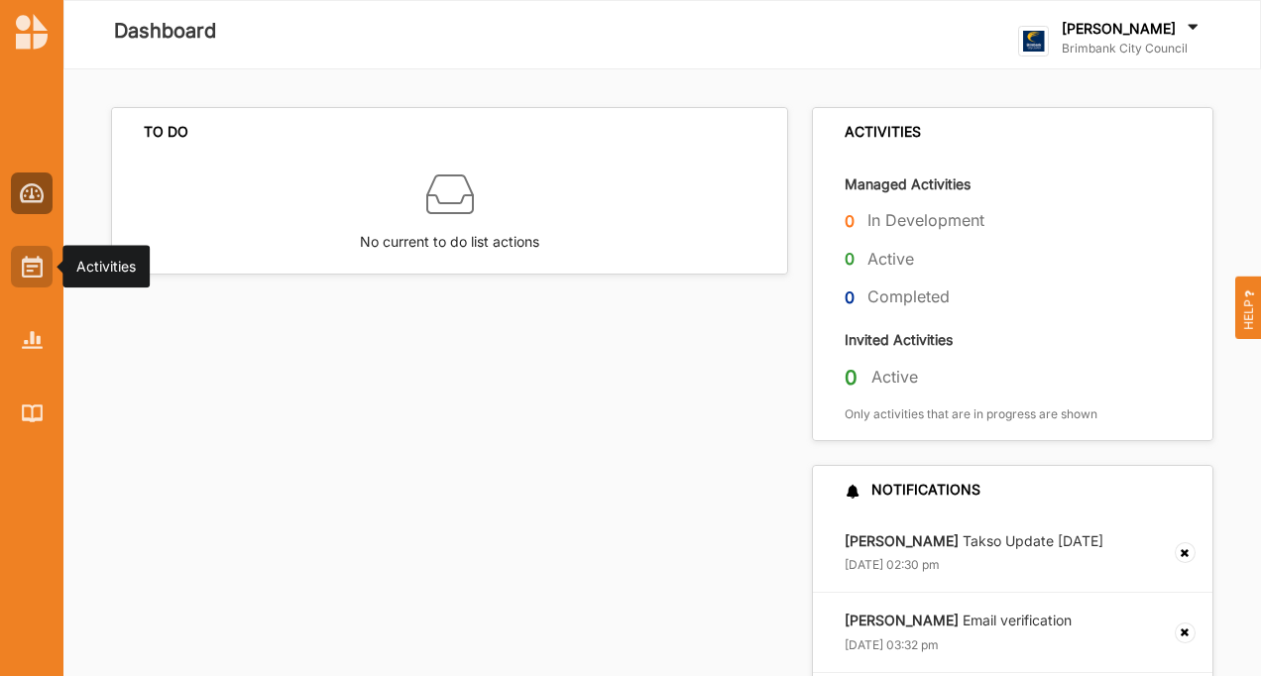
click at [33, 271] on img at bounding box center [32, 267] width 21 height 22
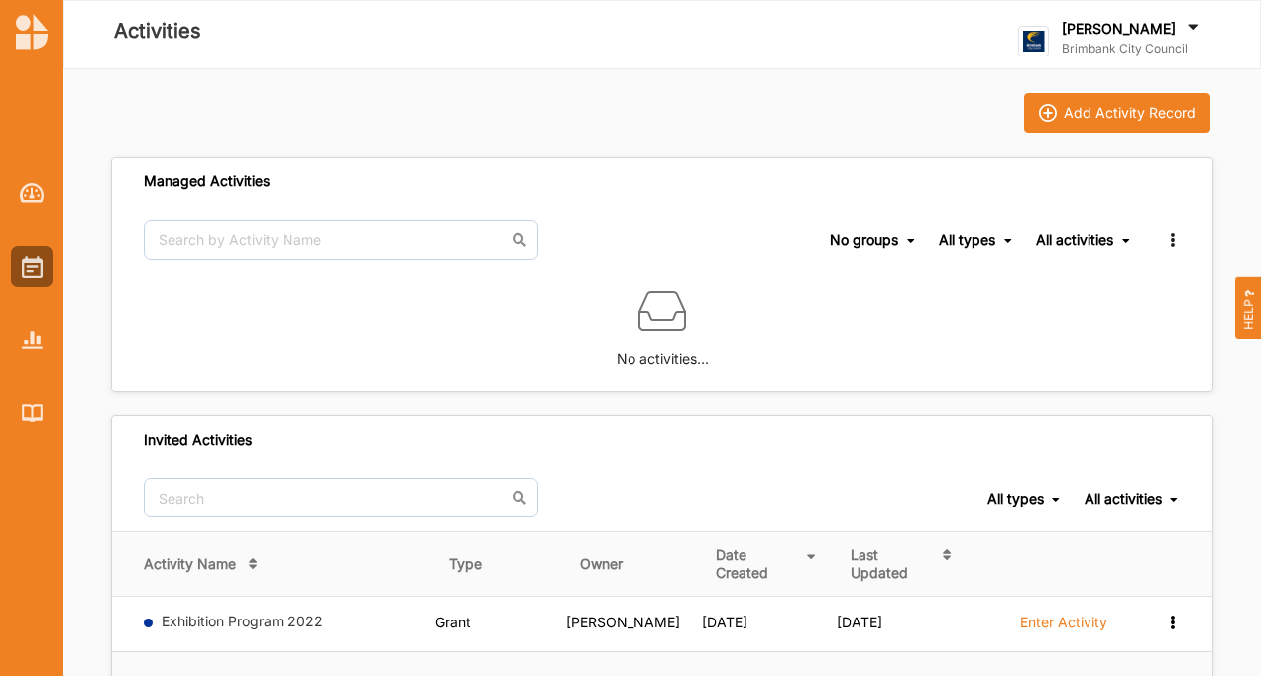
click at [34, 30] on img at bounding box center [32, 32] width 32 height 36
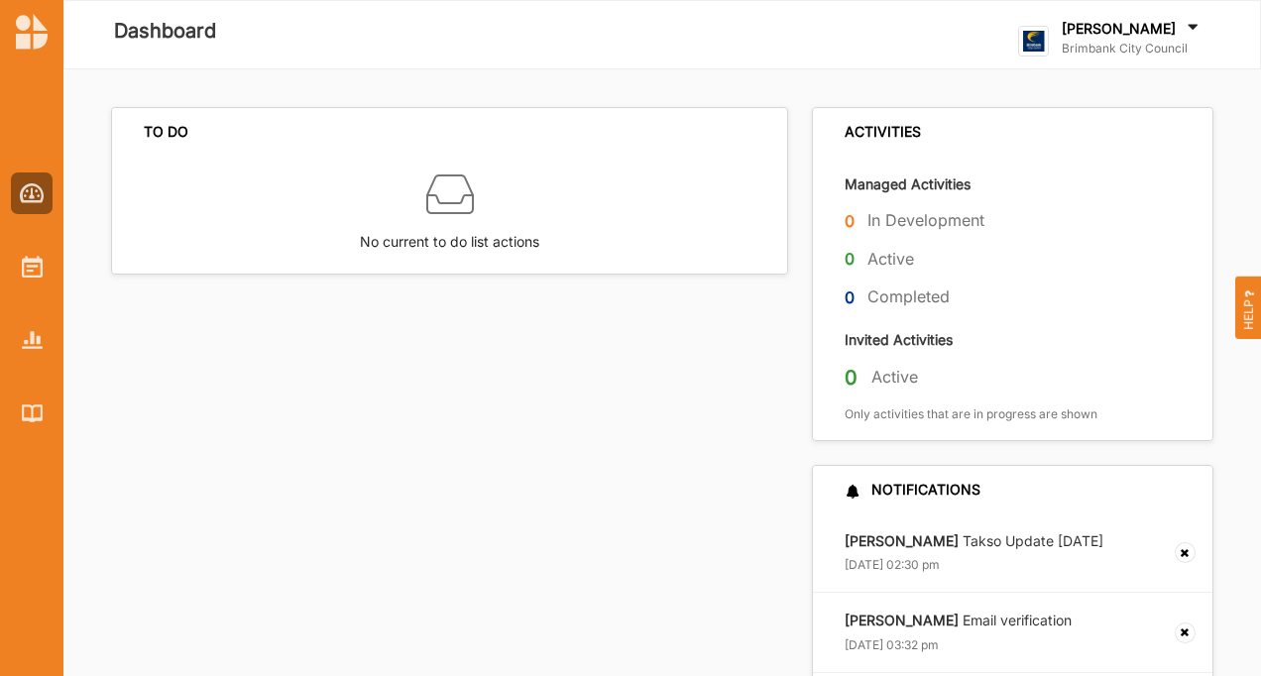
click at [430, 192] on img at bounding box center [450, 195] width 48 height 48
